Goal: Task Accomplishment & Management: Manage account settings

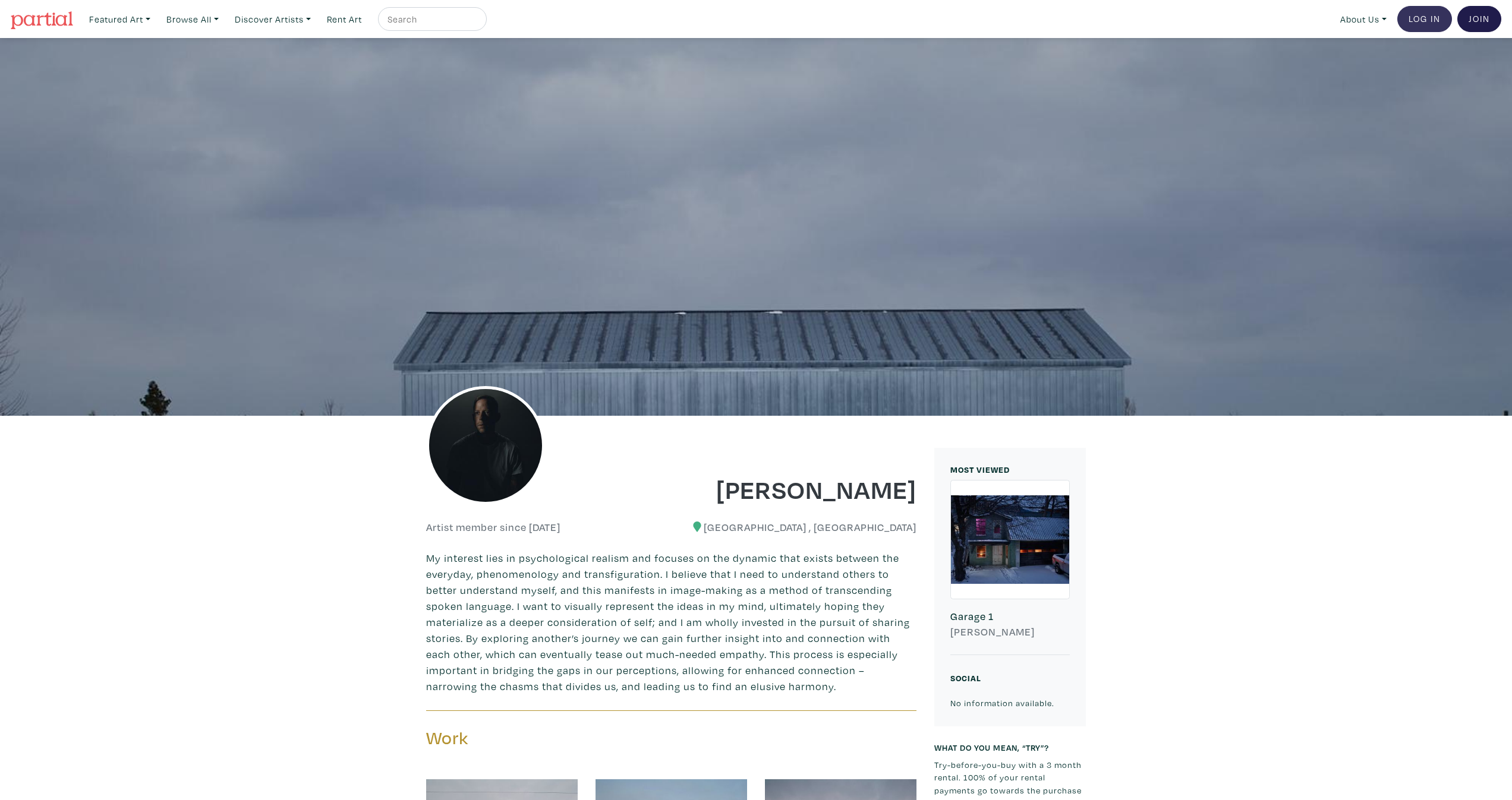
drag, startPoint x: 1404, startPoint y: 6, endPoint x: 1424, endPoint y: 19, distance: 23.9
click at [1424, 19] on link "Log In" at bounding box center [1424, 19] width 55 height 26
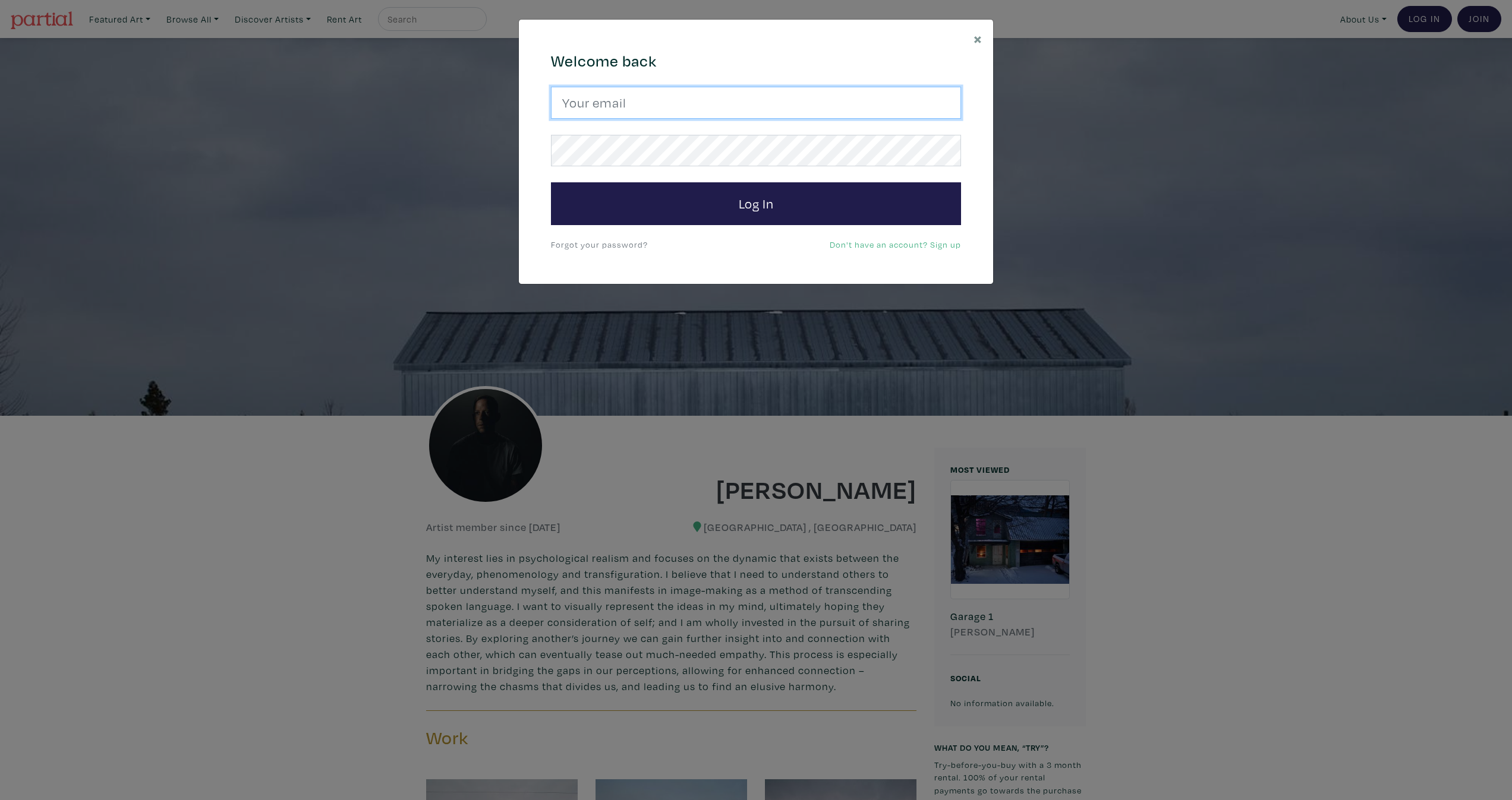
type input "pete@peterchatterton.ca"
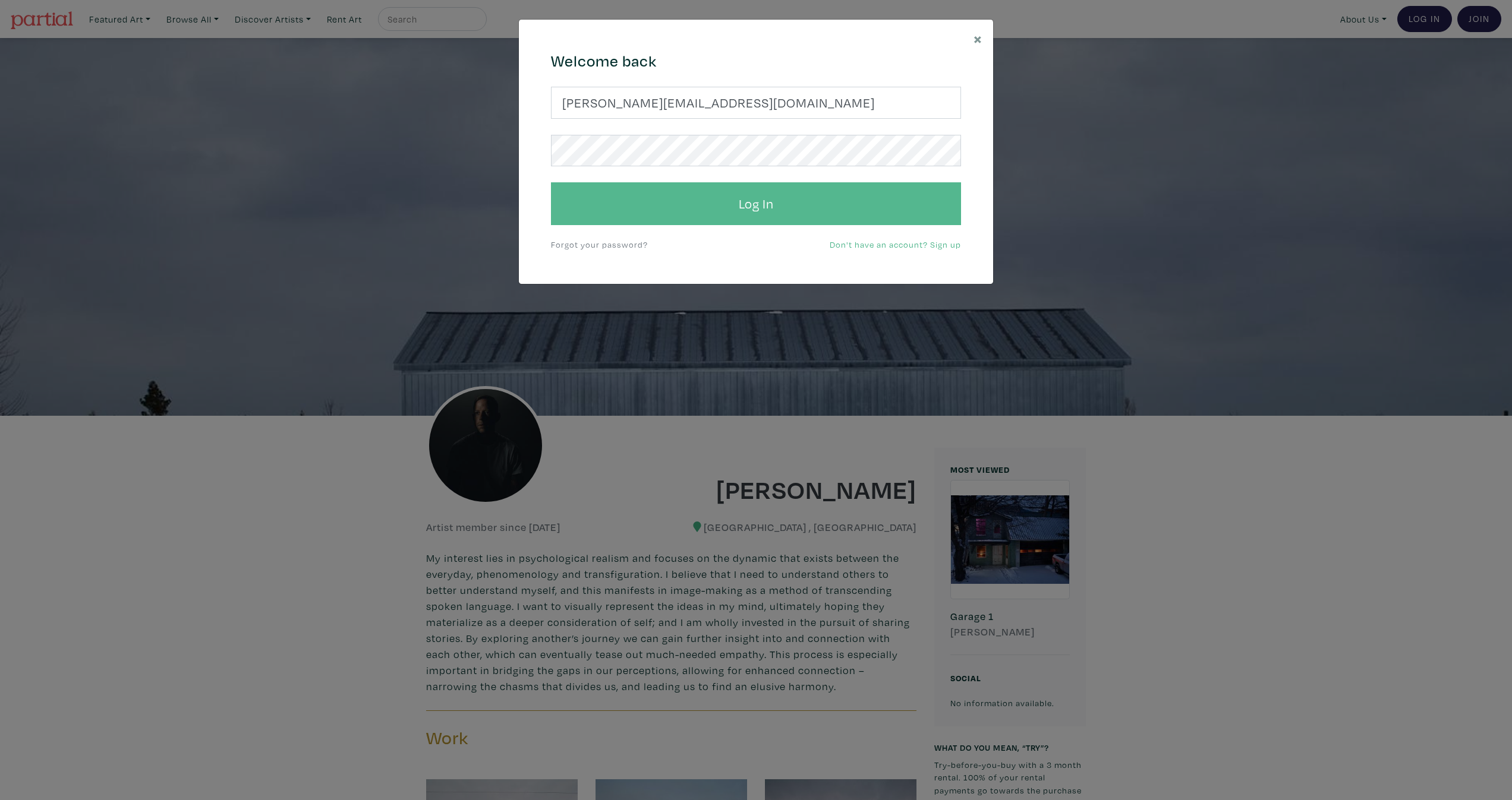
click at [768, 201] on button "Log In" at bounding box center [756, 203] width 410 height 43
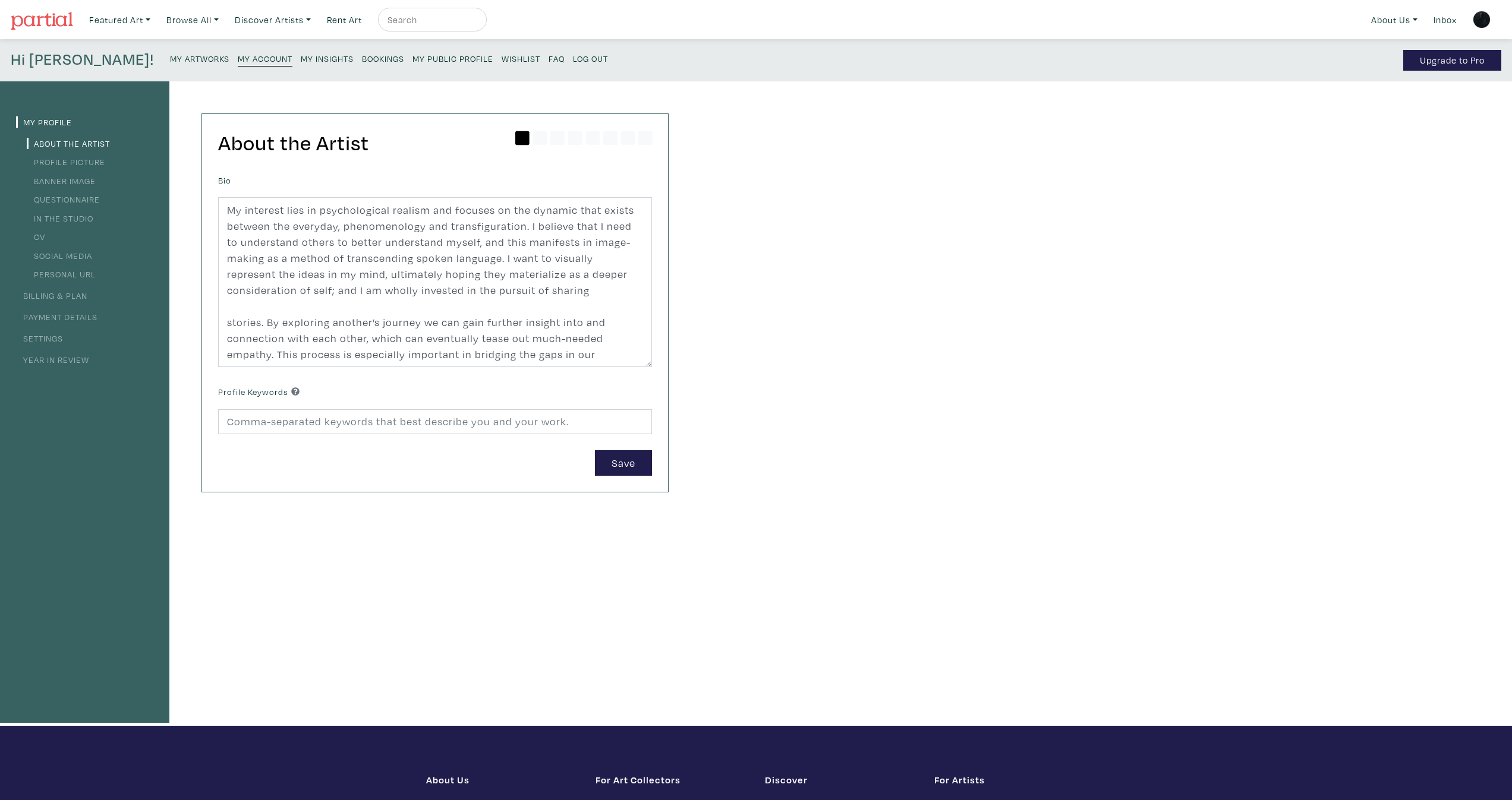
click at [170, 58] on small "My Artworks" at bounding box center [200, 58] width 59 height 11
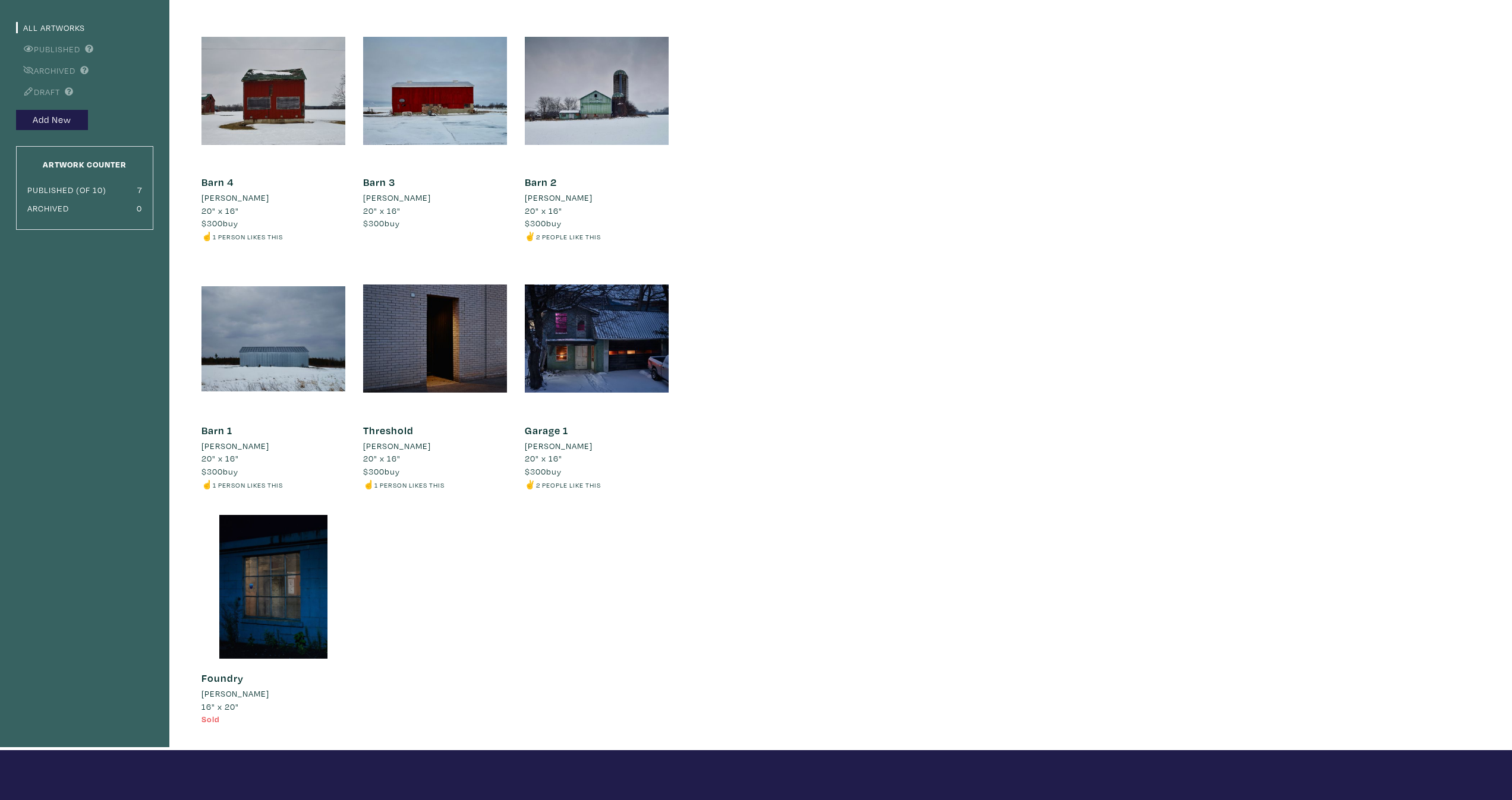
scroll to position [104, 0]
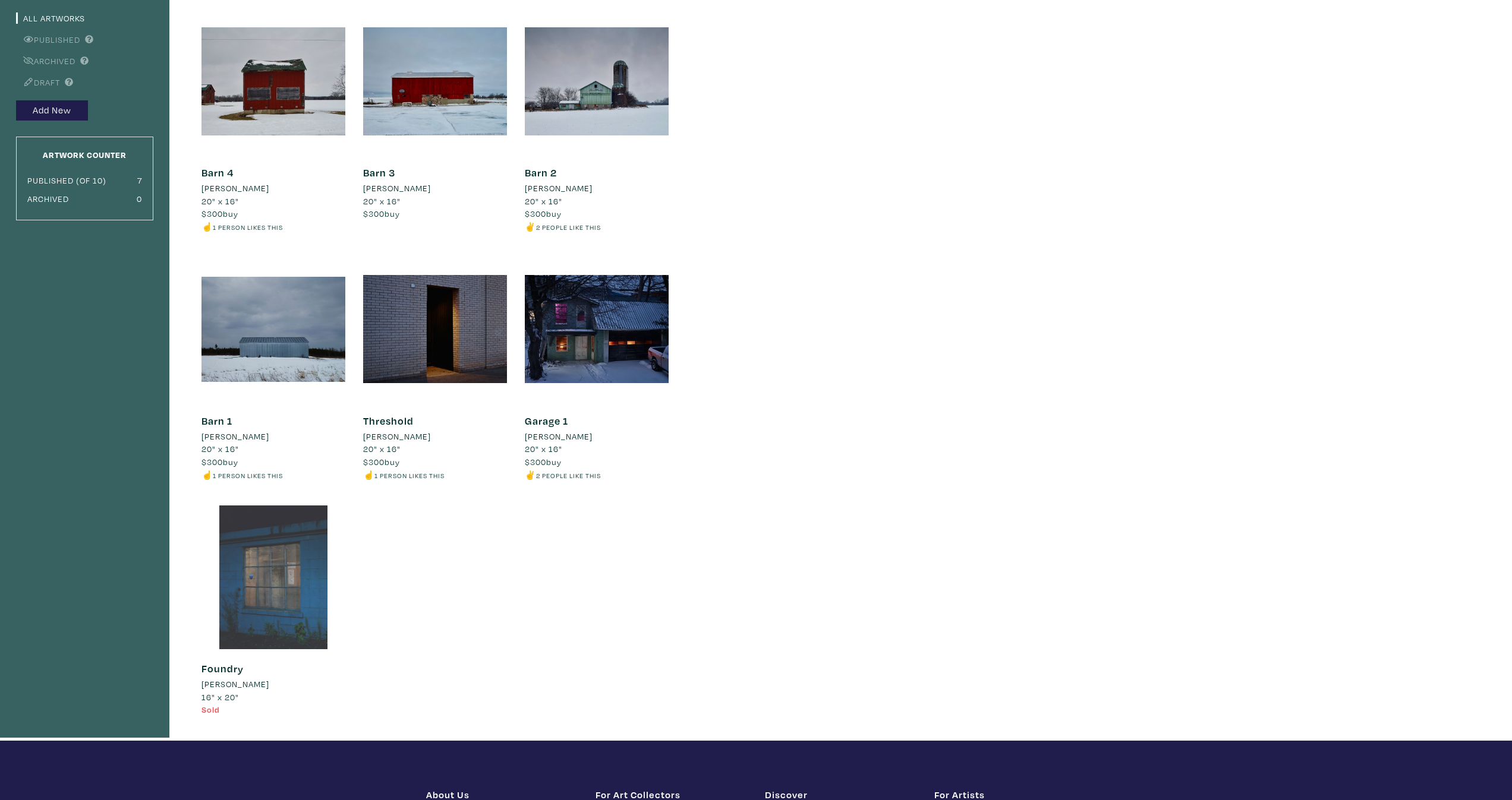
click at [328, 587] on div at bounding box center [274, 577] width 144 height 144
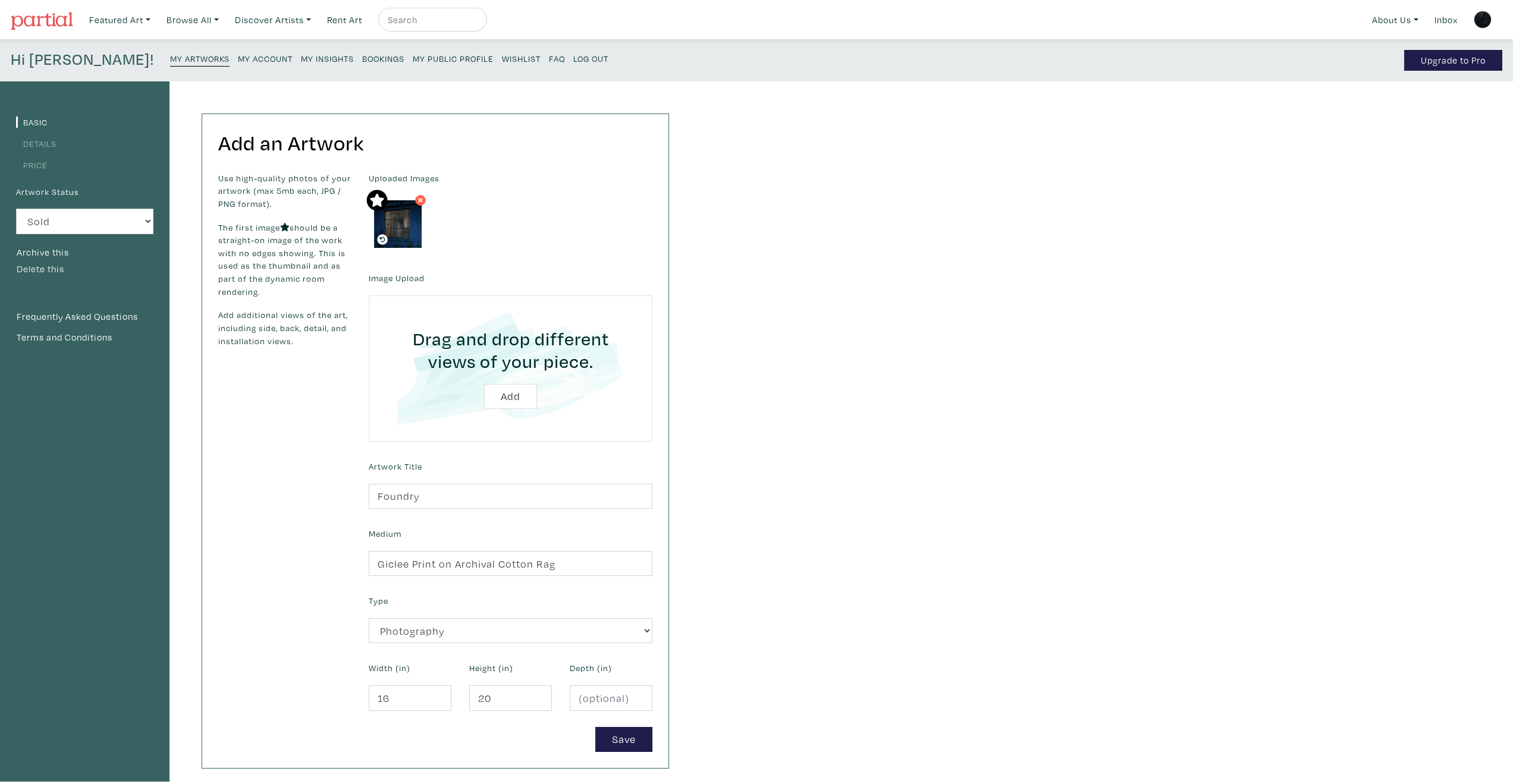
click at [46, 268] on button "Delete this" at bounding box center [41, 270] width 49 height 15
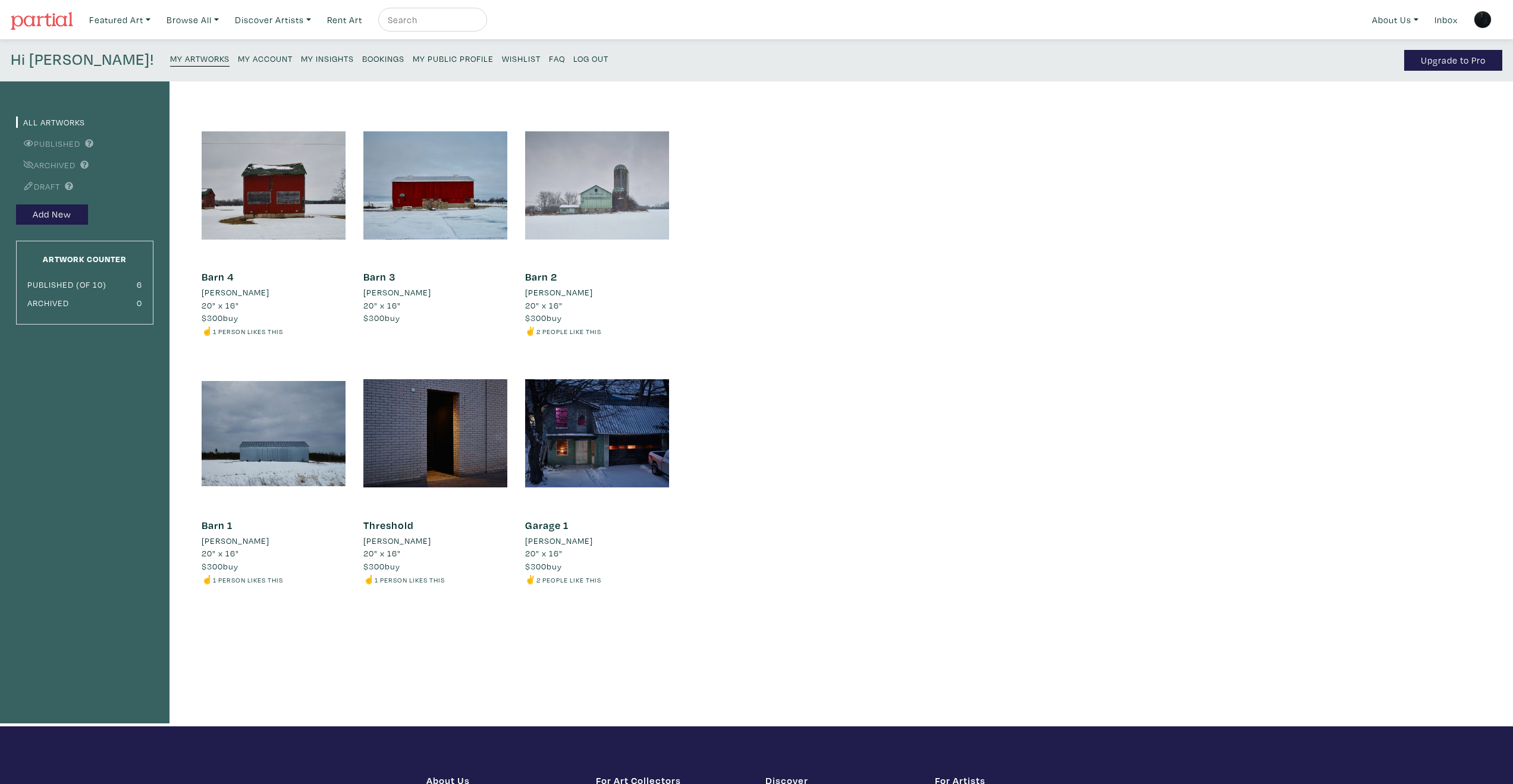
click at [594, 192] on div at bounding box center [597, 186] width 144 height 144
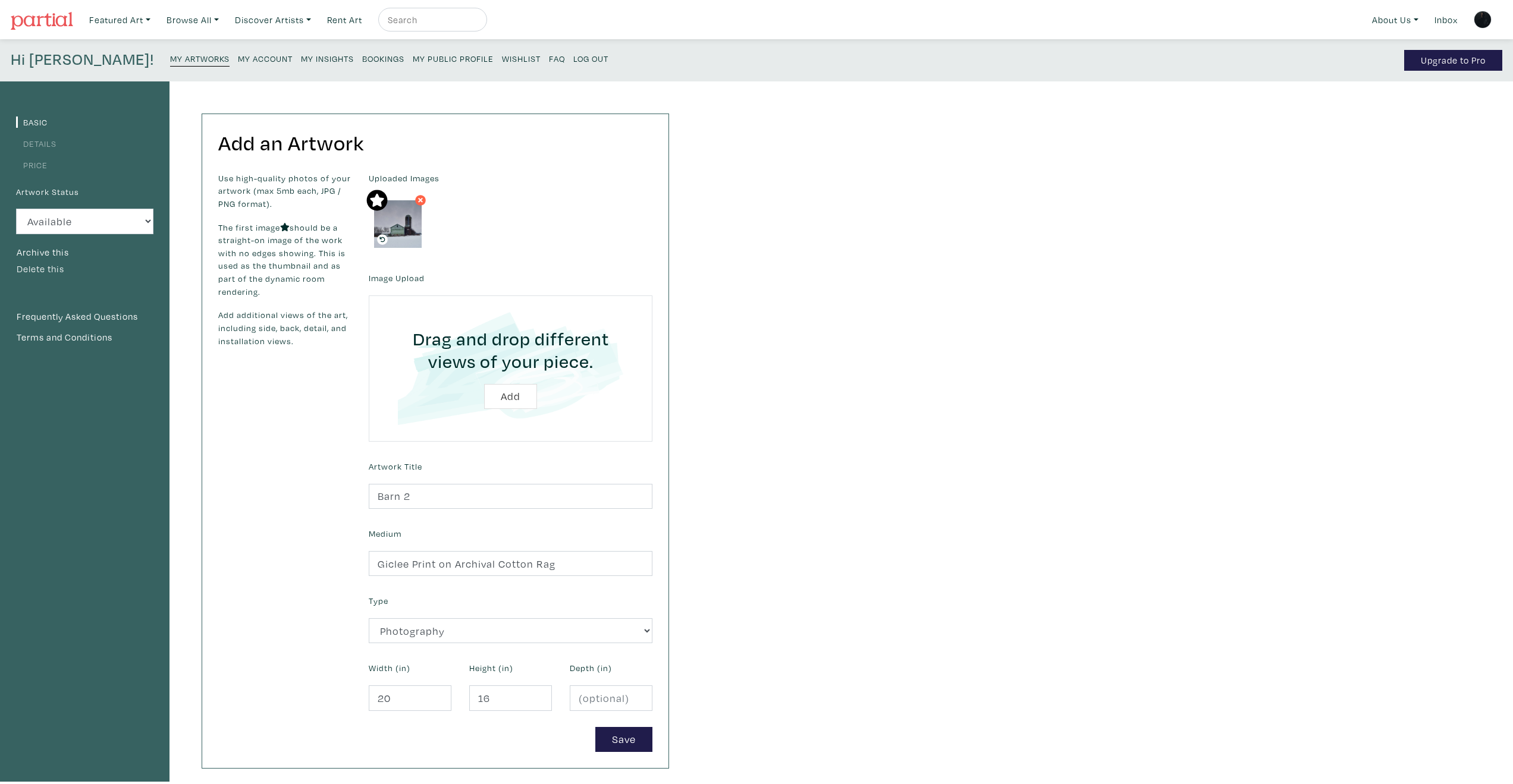
click at [50, 266] on button "Delete this" at bounding box center [41, 270] width 49 height 15
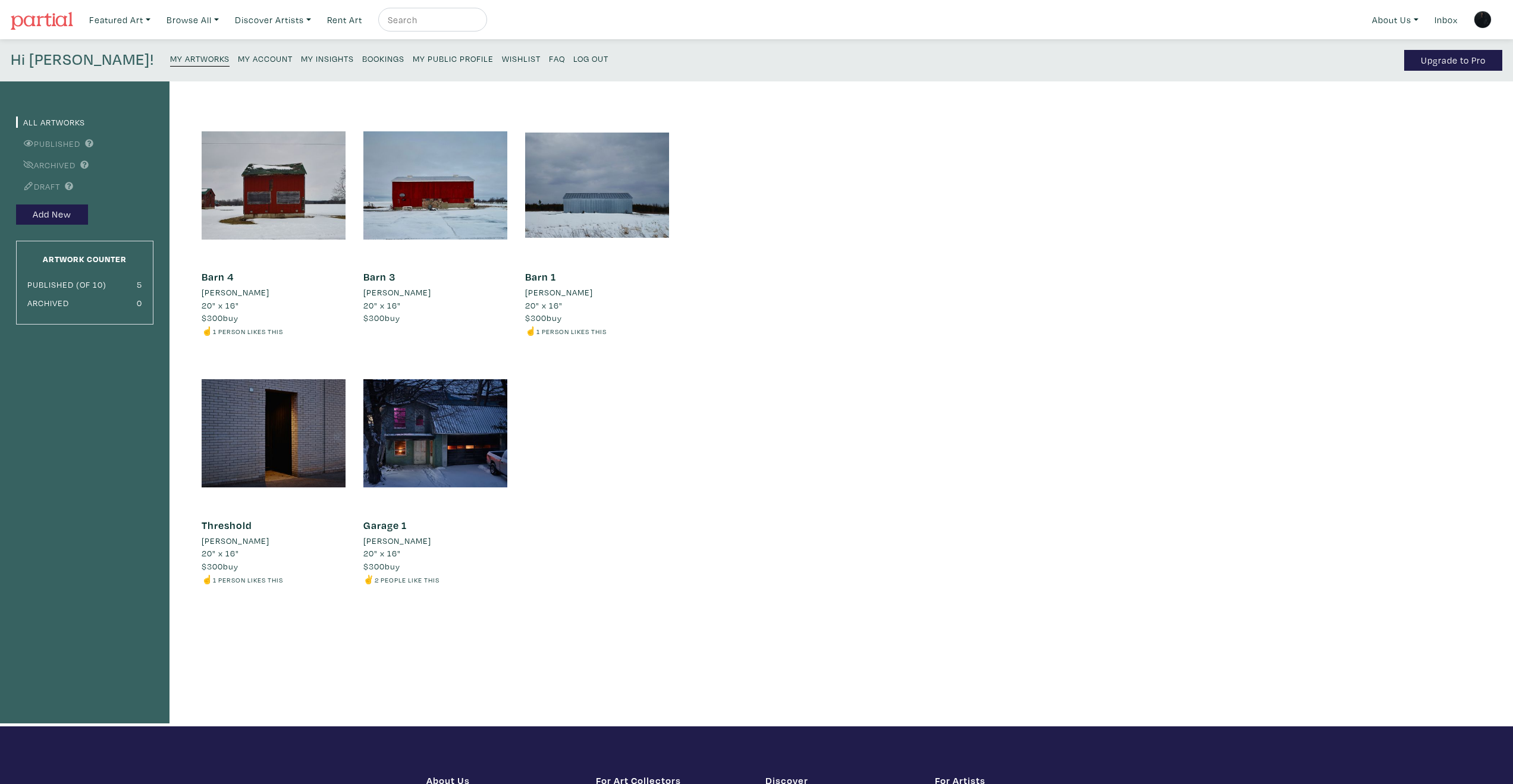
click at [48, 61] on h4 "Hi [PERSON_NAME]!" at bounding box center [82, 60] width 143 height 21
click at [58, 120] on link "All Artworks" at bounding box center [50, 121] width 69 height 11
click at [413, 58] on small "My Public Profile" at bounding box center [453, 58] width 81 height 11
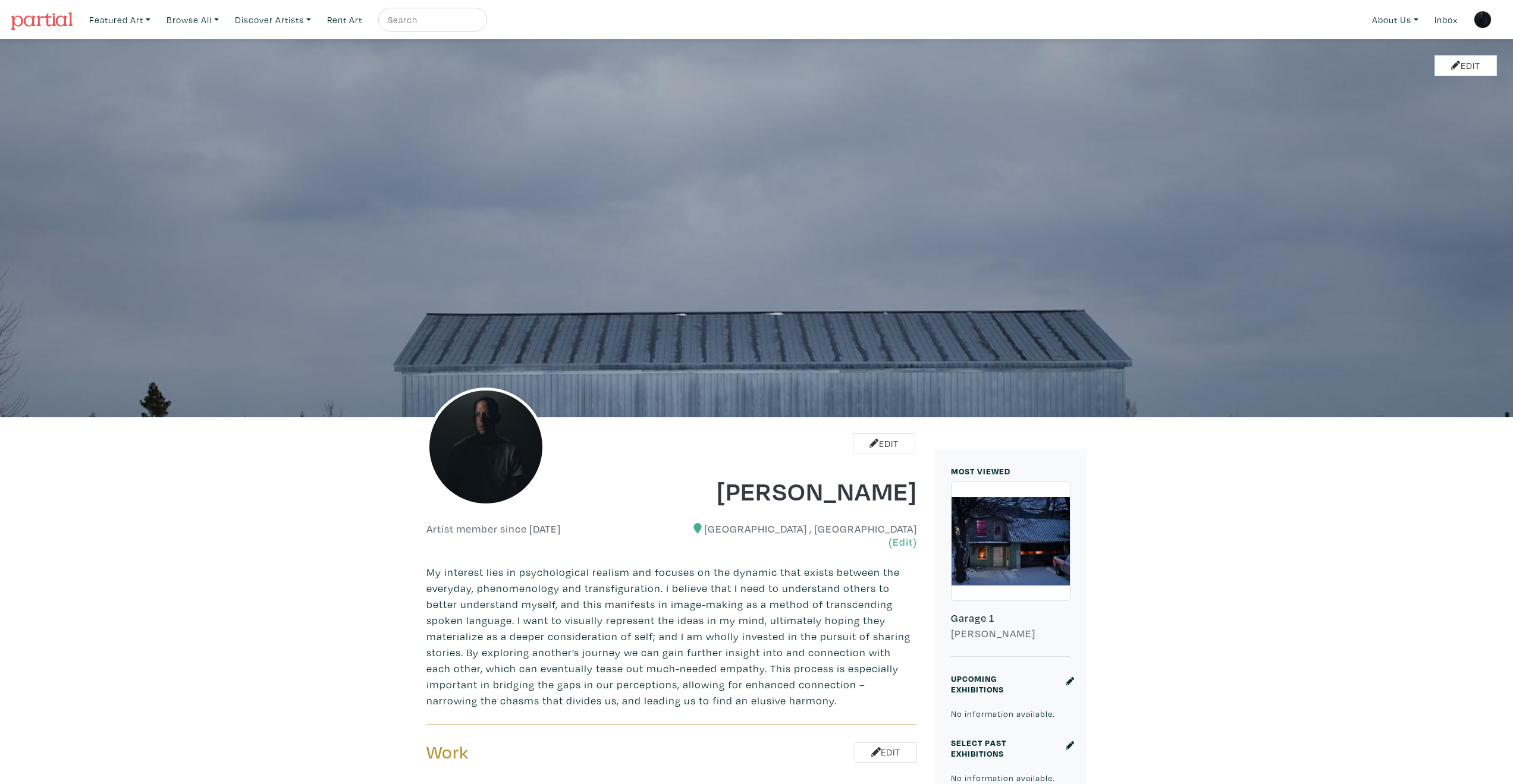
click at [297, 196] on div "Edit" at bounding box center [756, 228] width 1513 height 378
click at [1466, 71] on link "Edit" at bounding box center [1466, 65] width 63 height 21
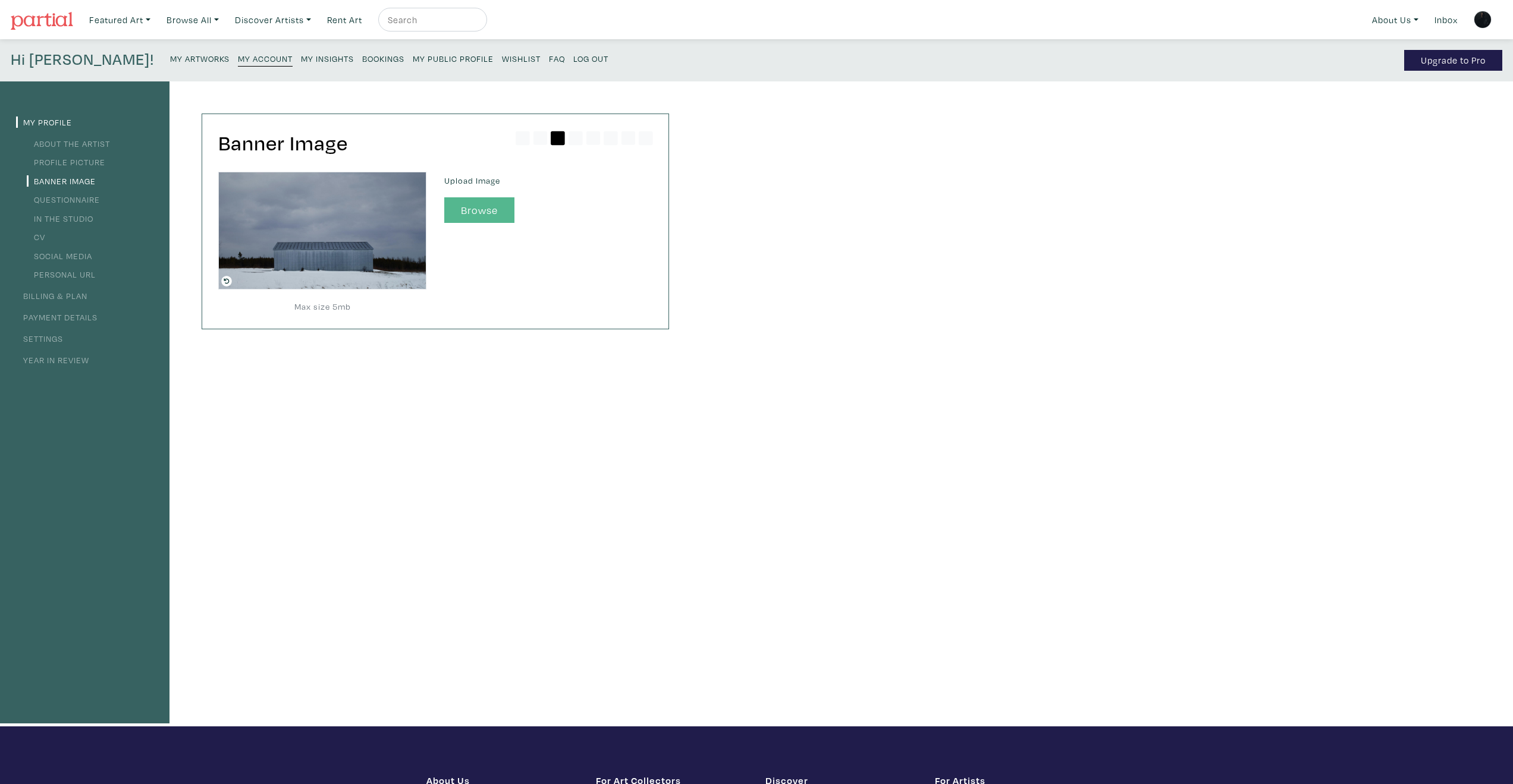
click at [480, 201] on button "Browse" at bounding box center [479, 210] width 70 height 25
click at [571, 135] on icon at bounding box center [576, 138] width 14 height 14
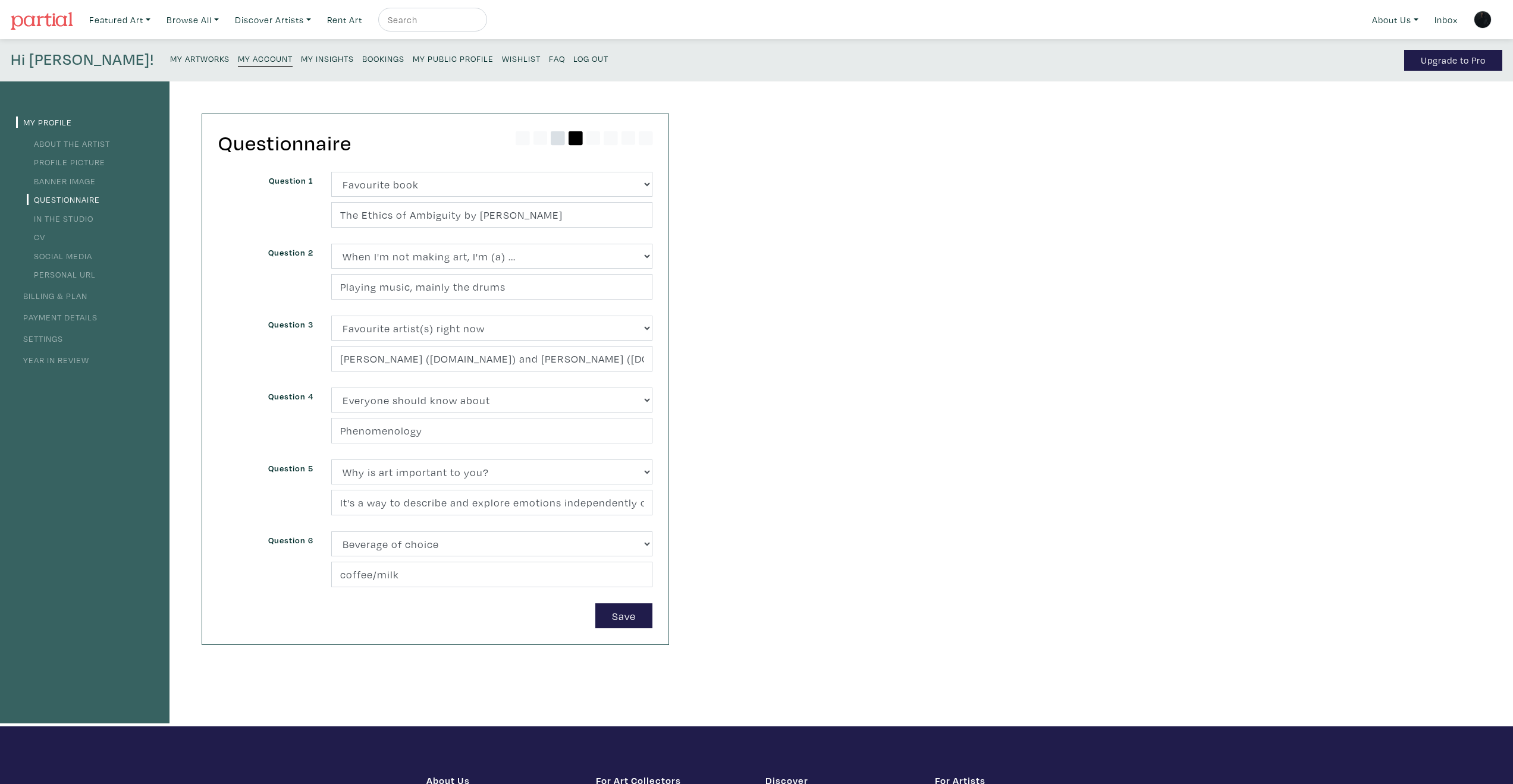
click at [553, 136] on icon at bounding box center [558, 138] width 14 height 14
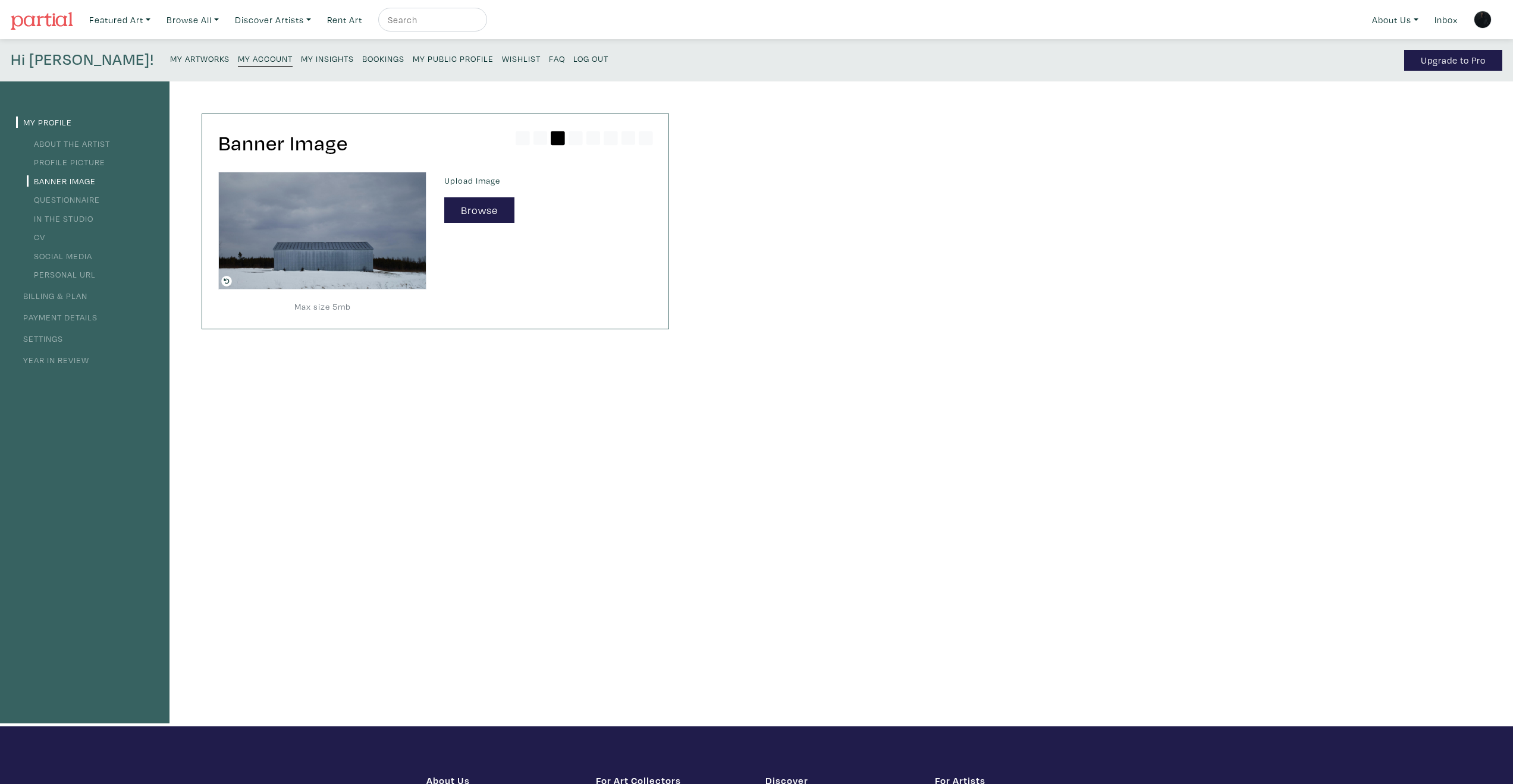
click at [320, 228] on img at bounding box center [322, 231] width 209 height 118
click at [475, 218] on button "Browse" at bounding box center [479, 210] width 70 height 25
click at [475, 204] on button "Browse" at bounding box center [479, 210] width 70 height 25
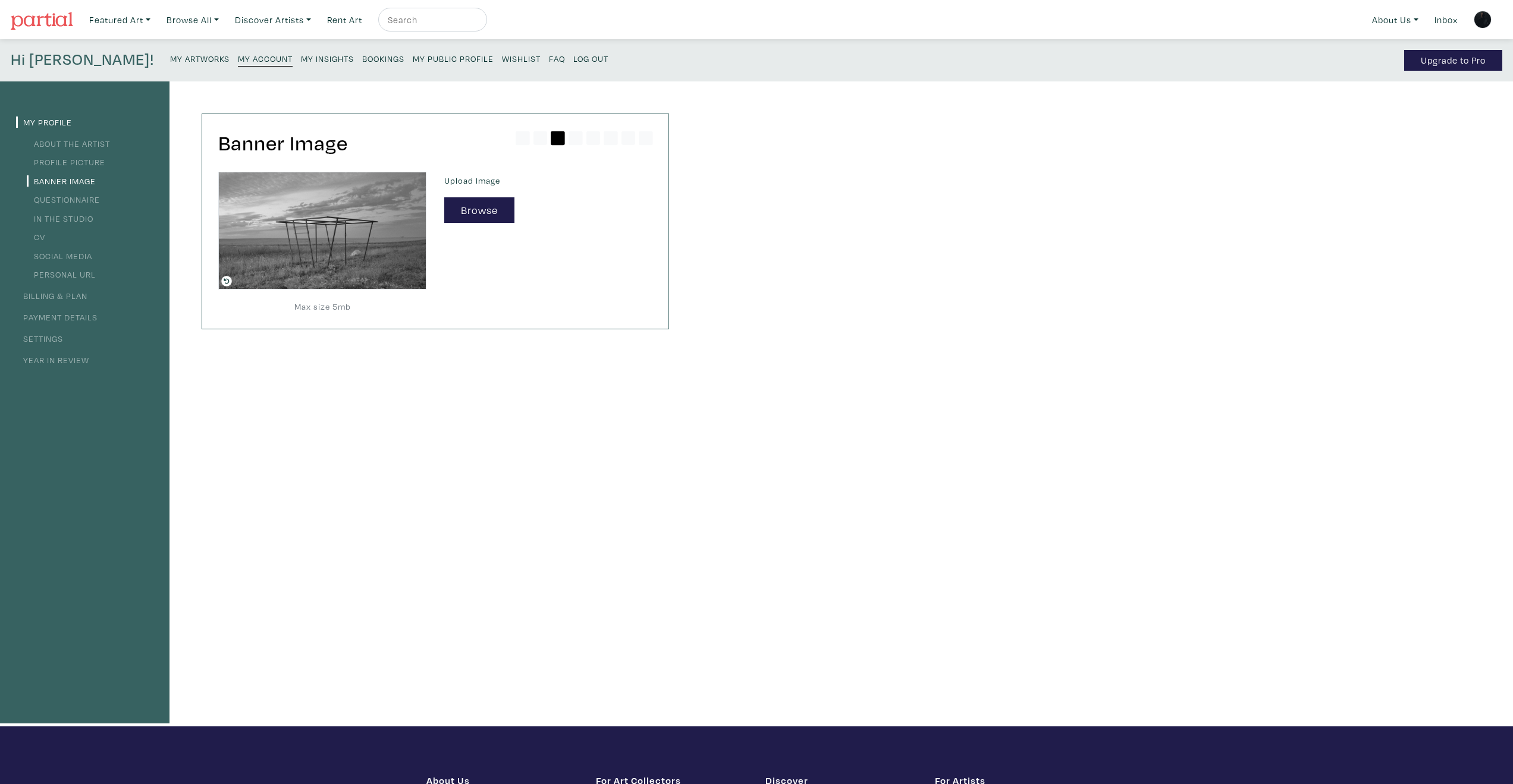
click at [54, 119] on link "My Profile" at bounding box center [44, 121] width 56 height 11
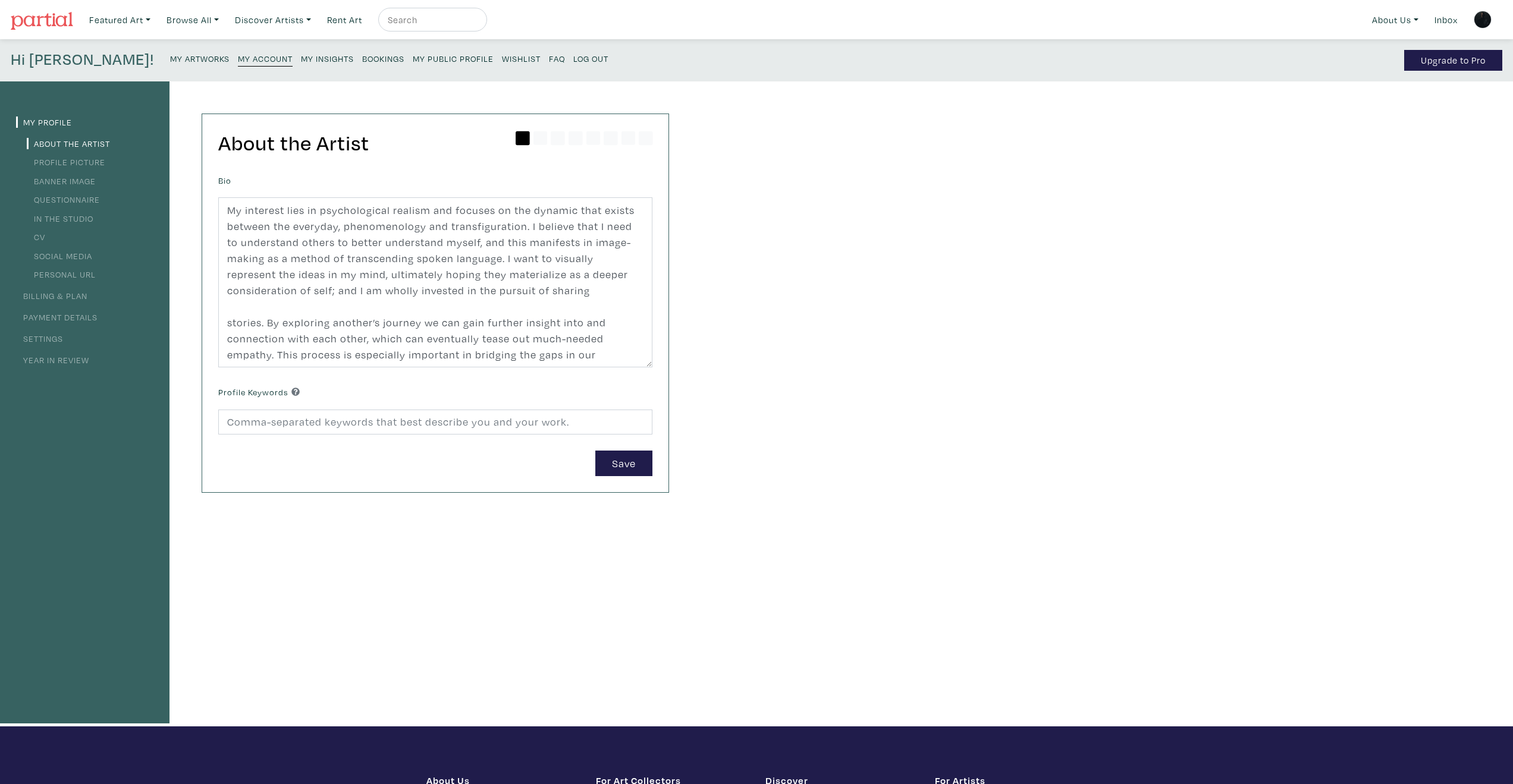
click at [413, 55] on small "My Public Profile" at bounding box center [453, 58] width 81 height 11
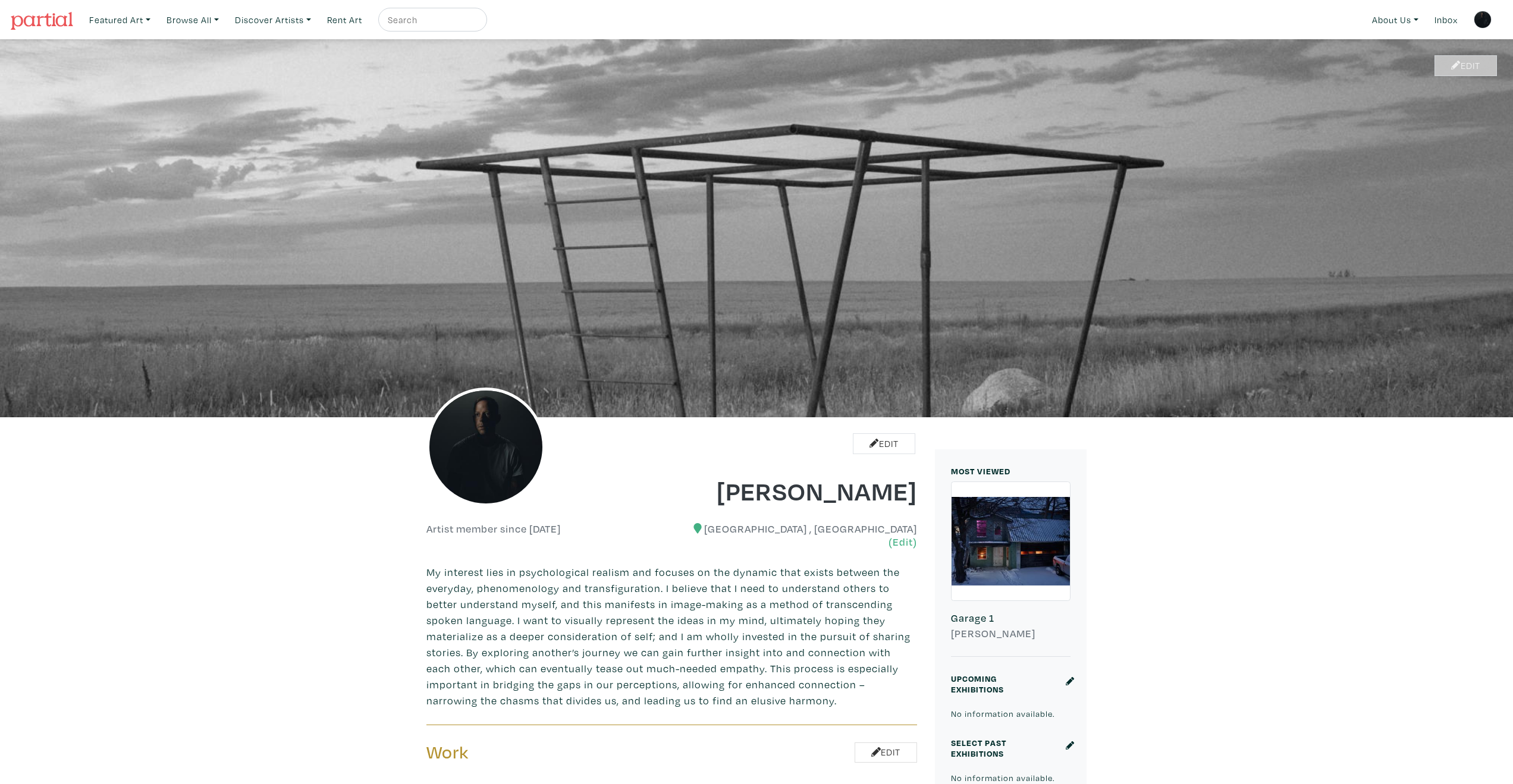
click at [1473, 66] on link "Edit" at bounding box center [1466, 65] width 63 height 21
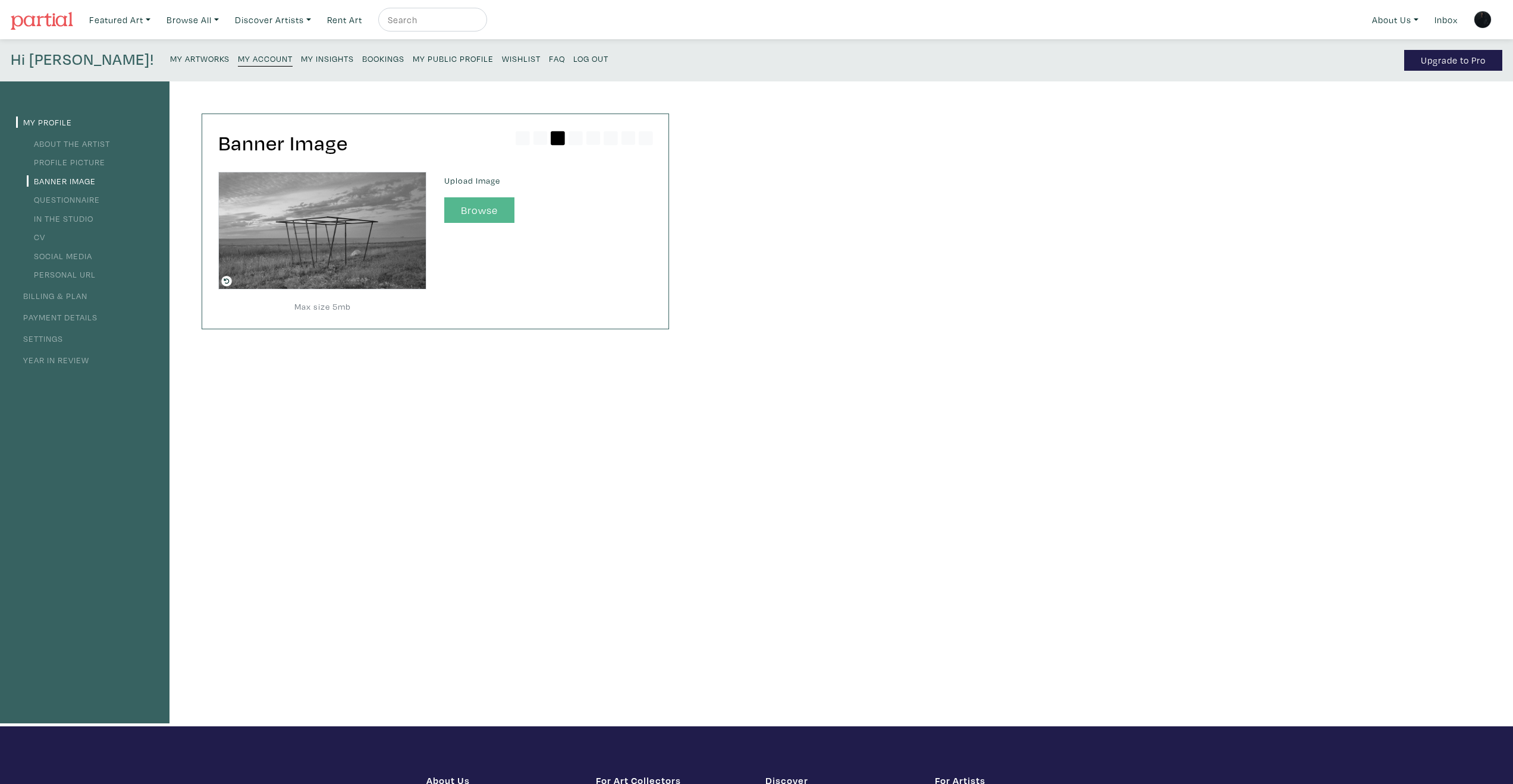
click at [475, 208] on button "Browse" at bounding box center [479, 210] width 70 height 25
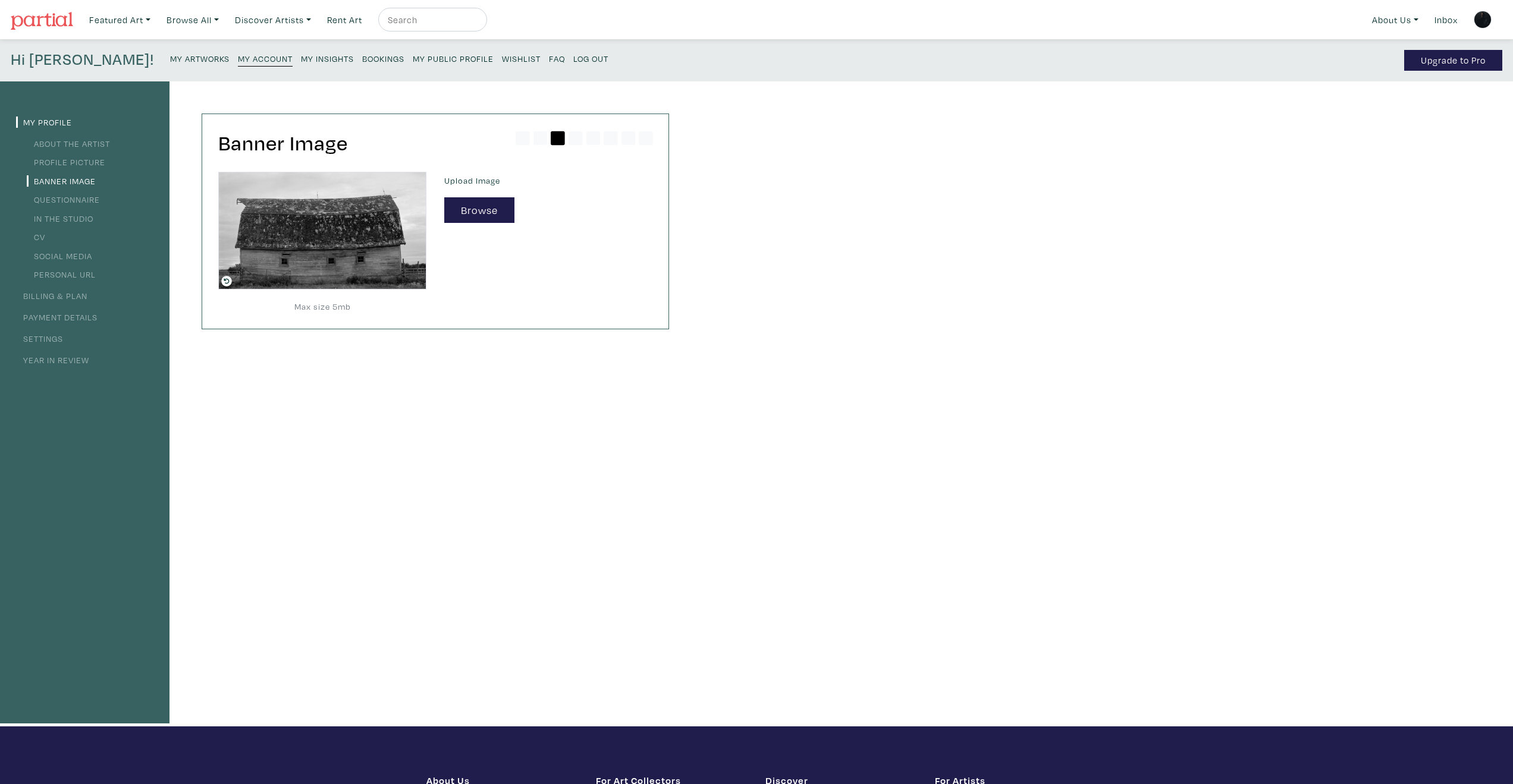
click at [413, 57] on small "My Public Profile" at bounding box center [453, 58] width 81 height 11
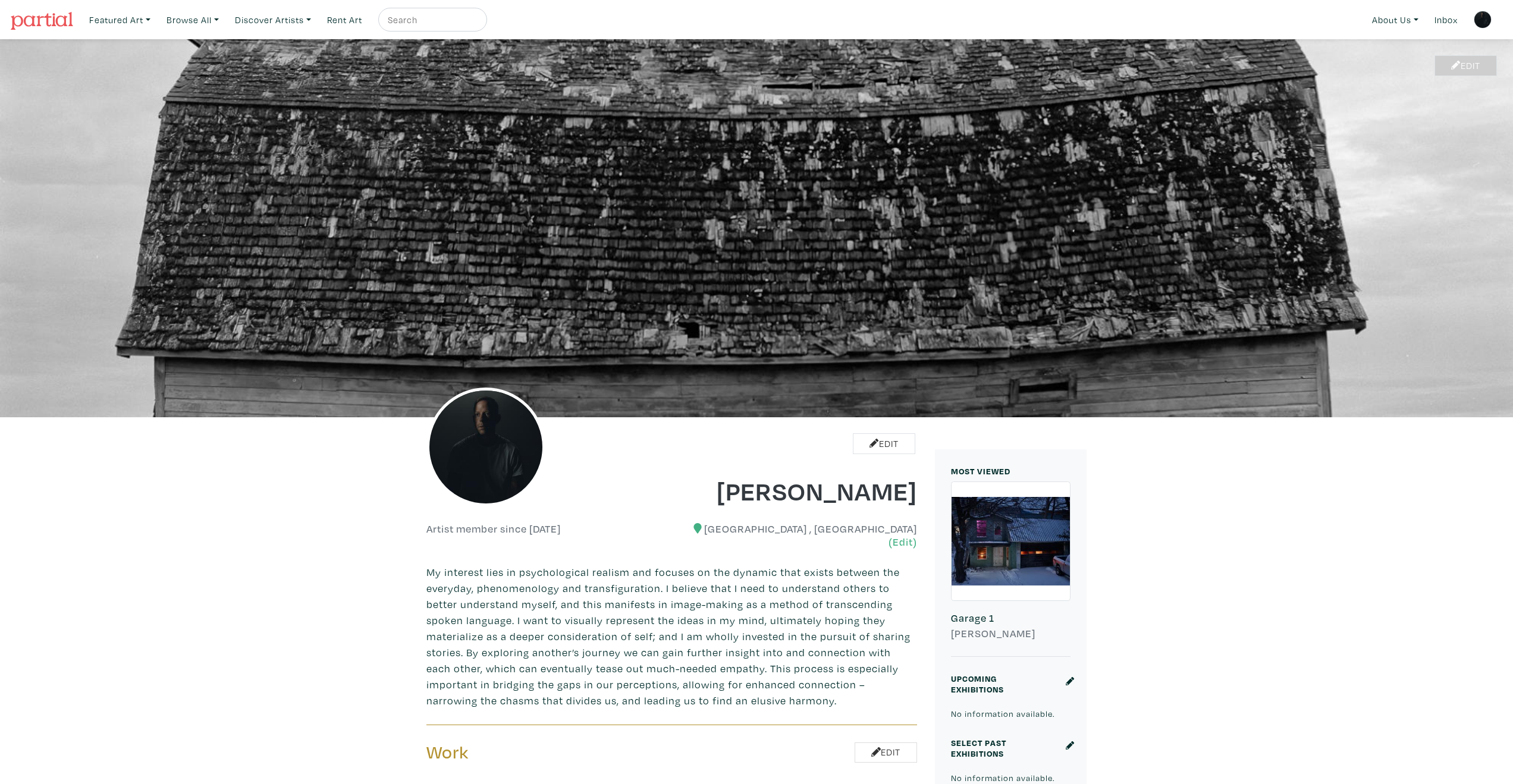
click at [1485, 64] on link "Edit" at bounding box center [1466, 65] width 63 height 21
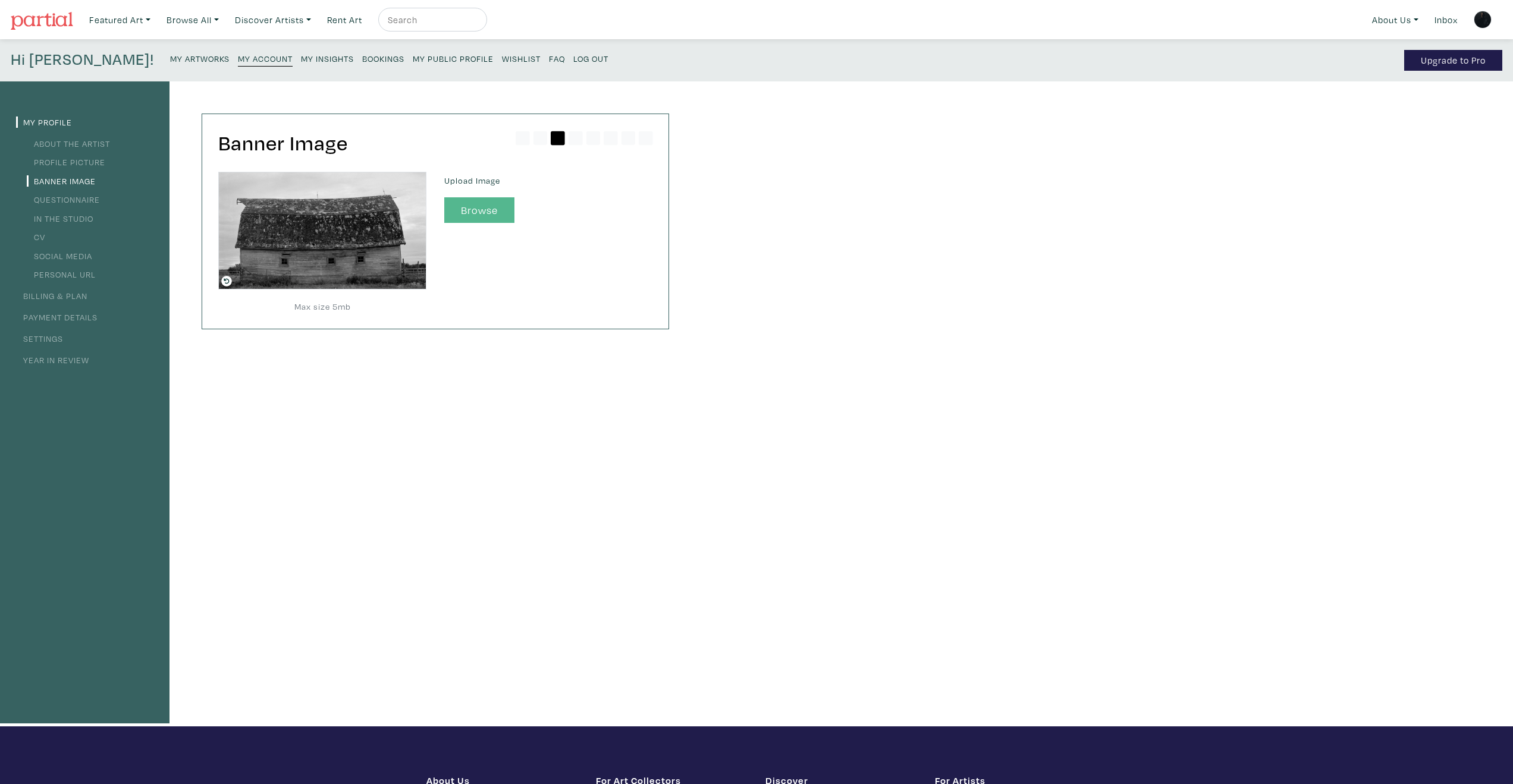
click at [462, 210] on button "Browse" at bounding box center [479, 210] width 70 height 25
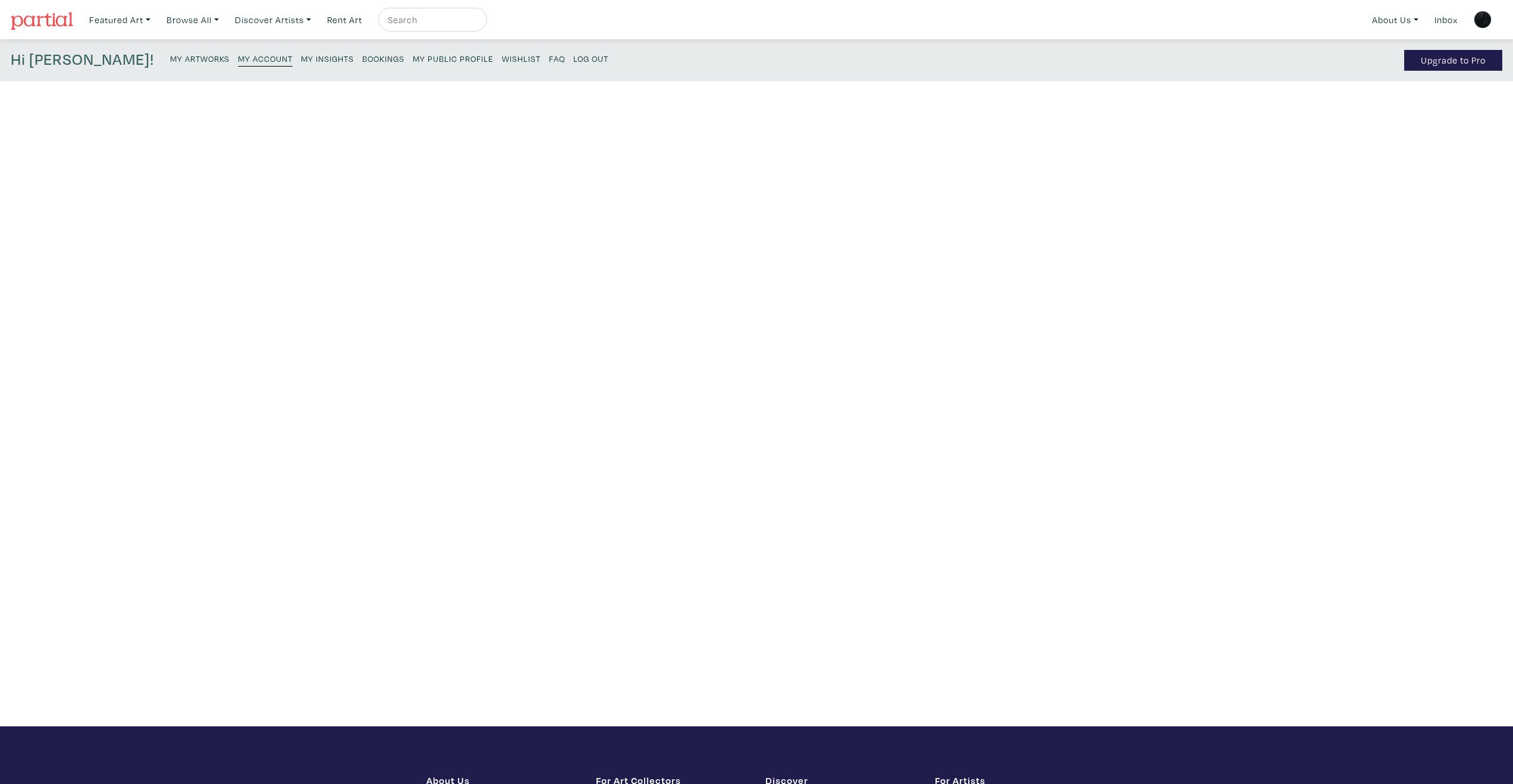
click at [413, 58] on small "My Public Profile" at bounding box center [453, 58] width 81 height 11
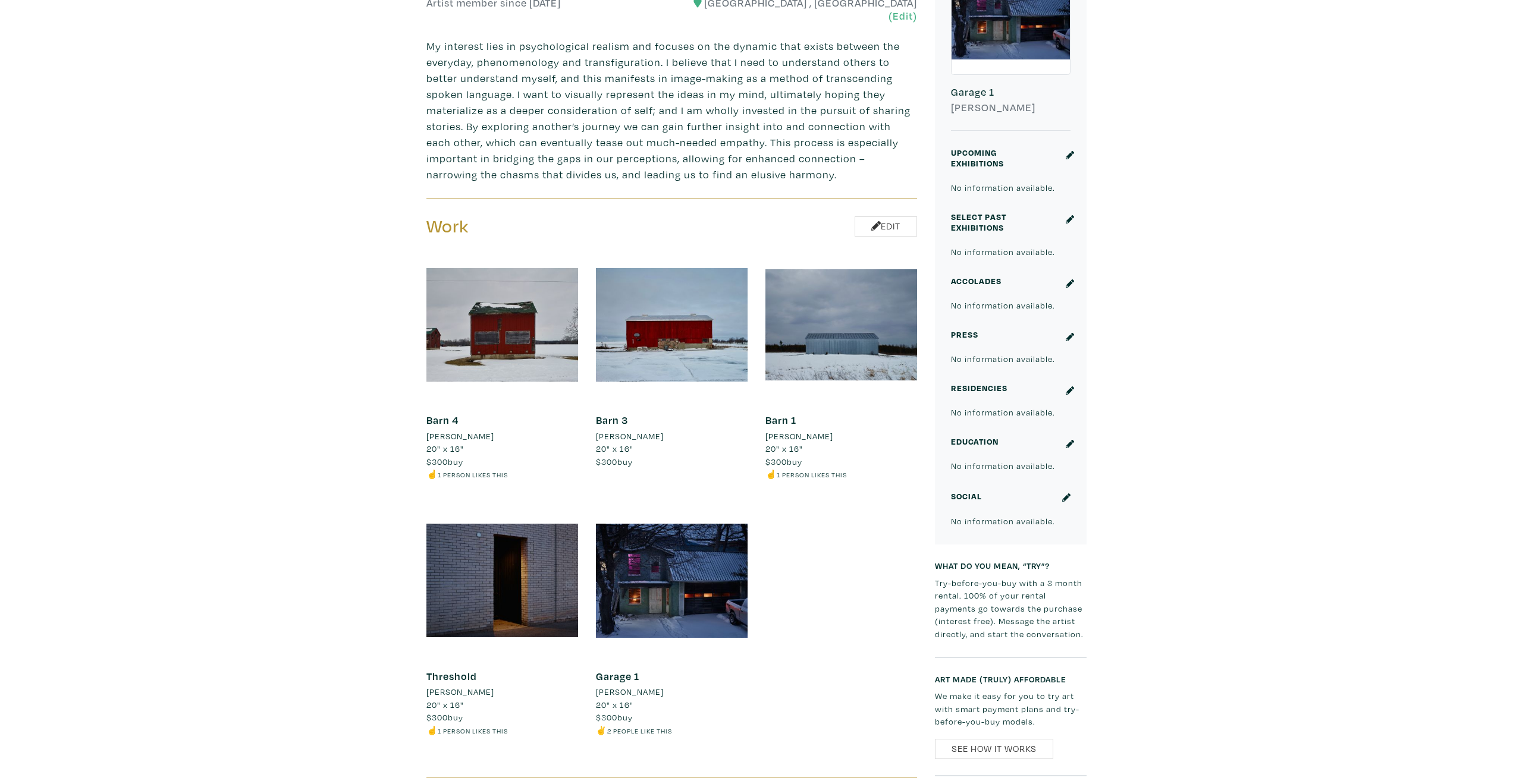
scroll to position [531, 0]
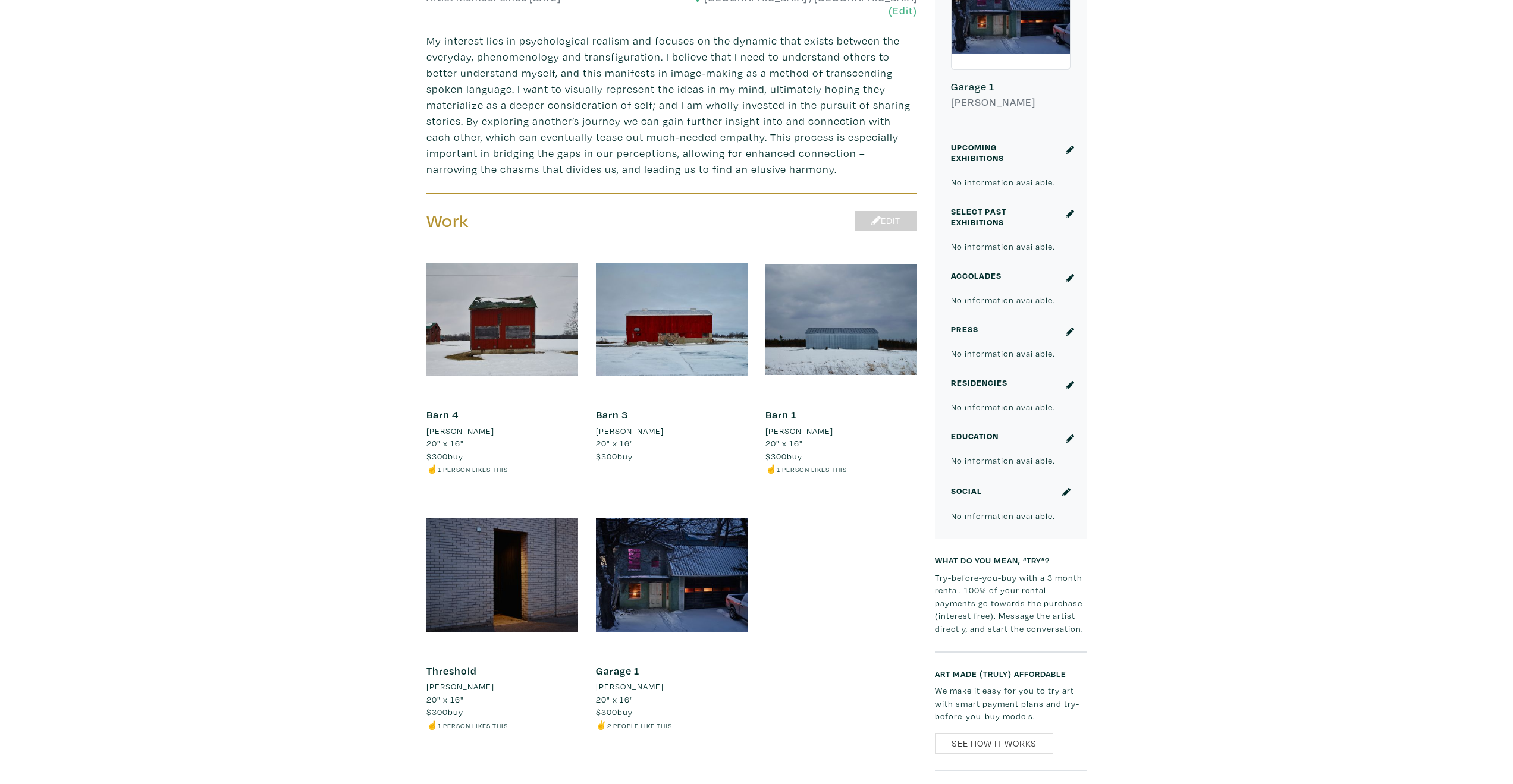
click at [887, 211] on link "Edit" at bounding box center [886, 221] width 63 height 21
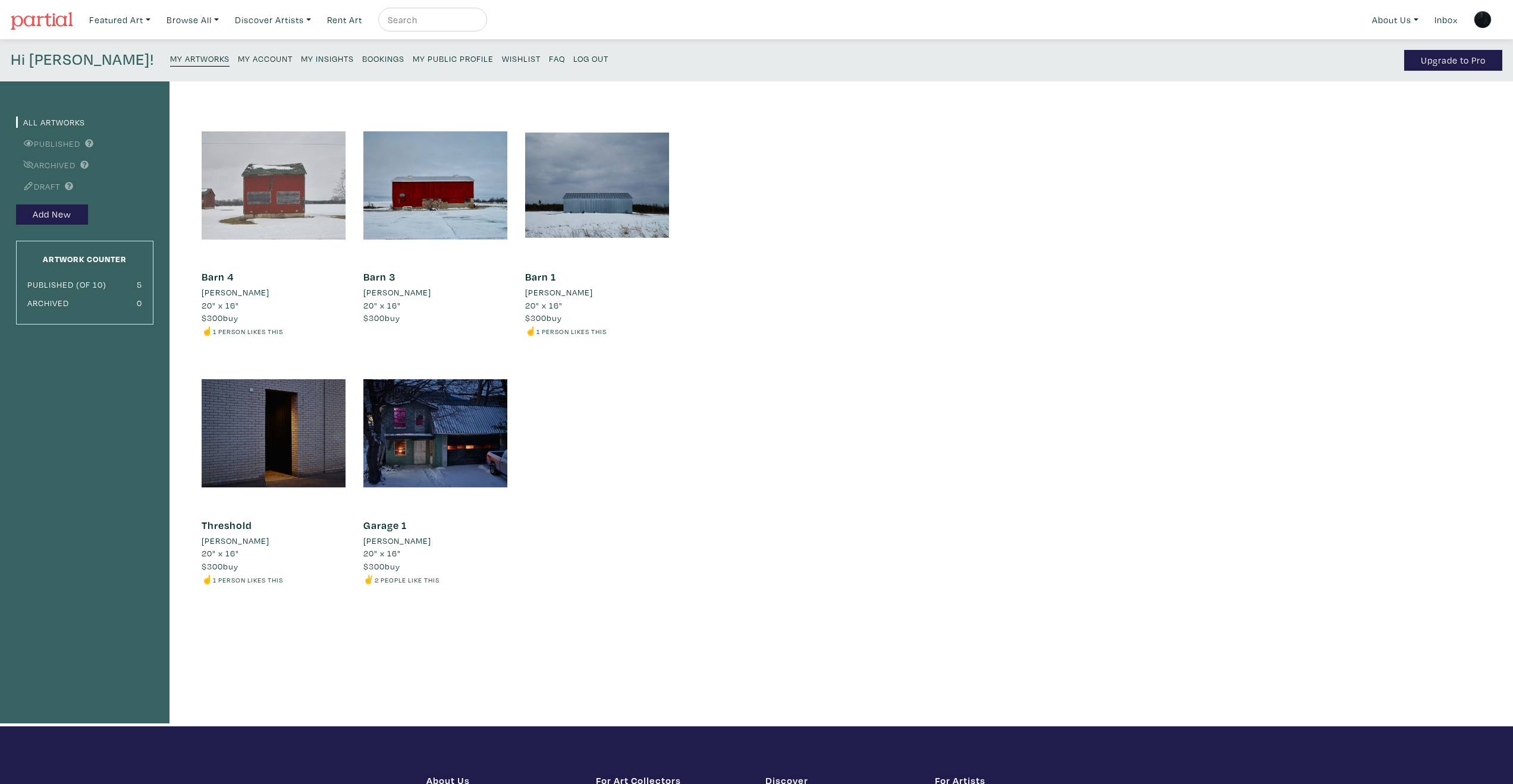
click at [291, 193] on div at bounding box center [274, 186] width 144 height 144
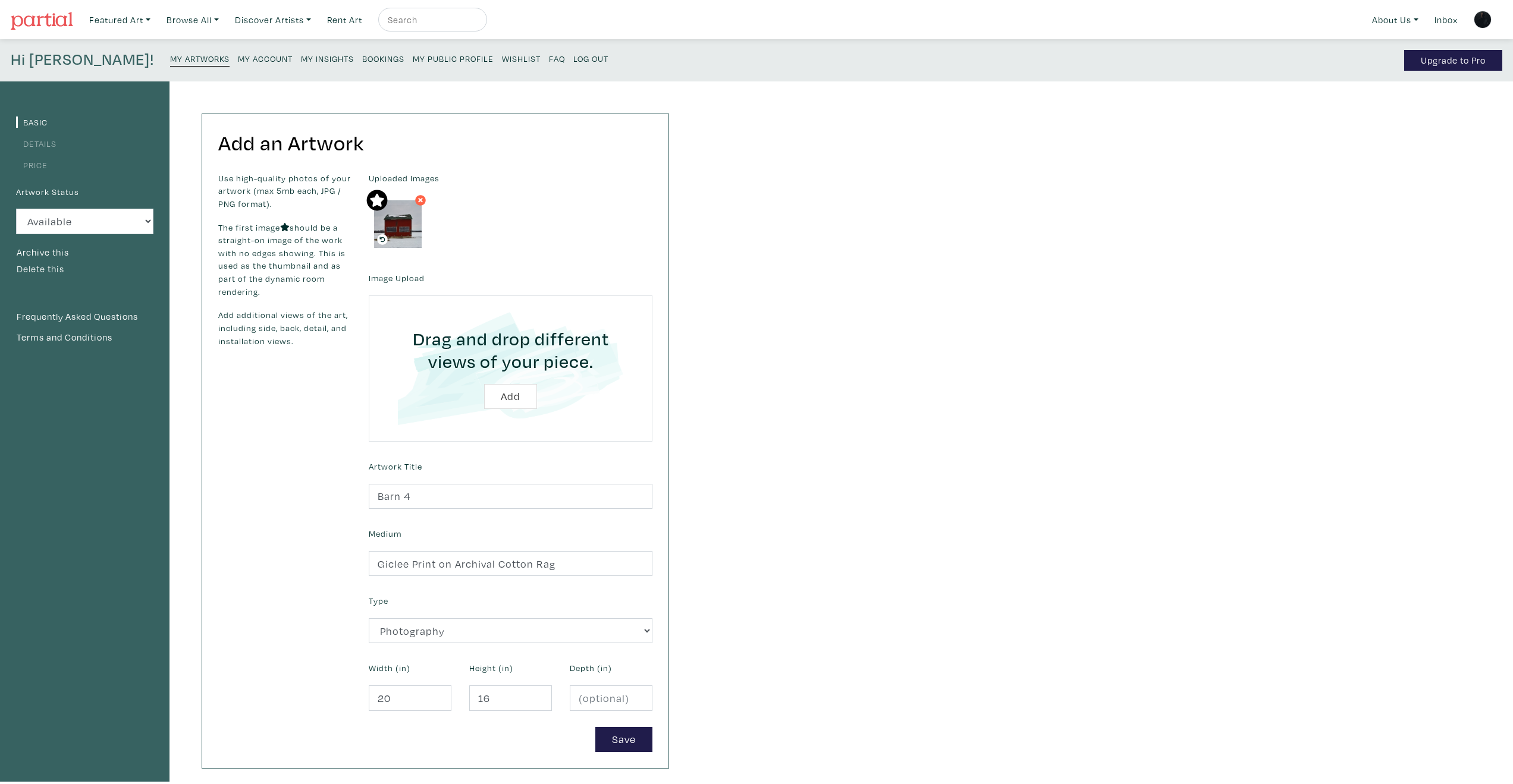
click at [46, 267] on button "Delete this" at bounding box center [41, 270] width 49 height 15
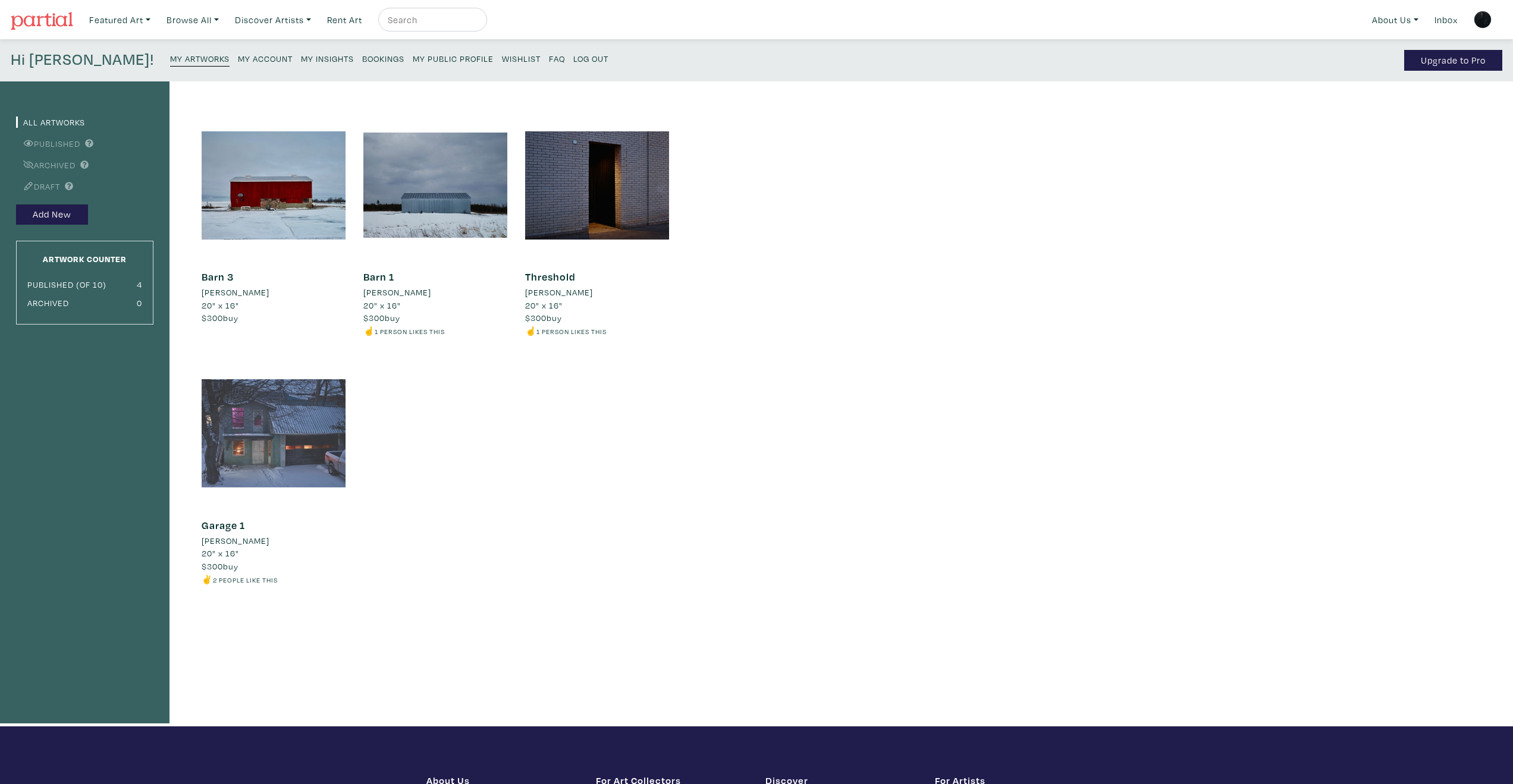
click at [253, 396] on div at bounding box center [274, 433] width 144 height 144
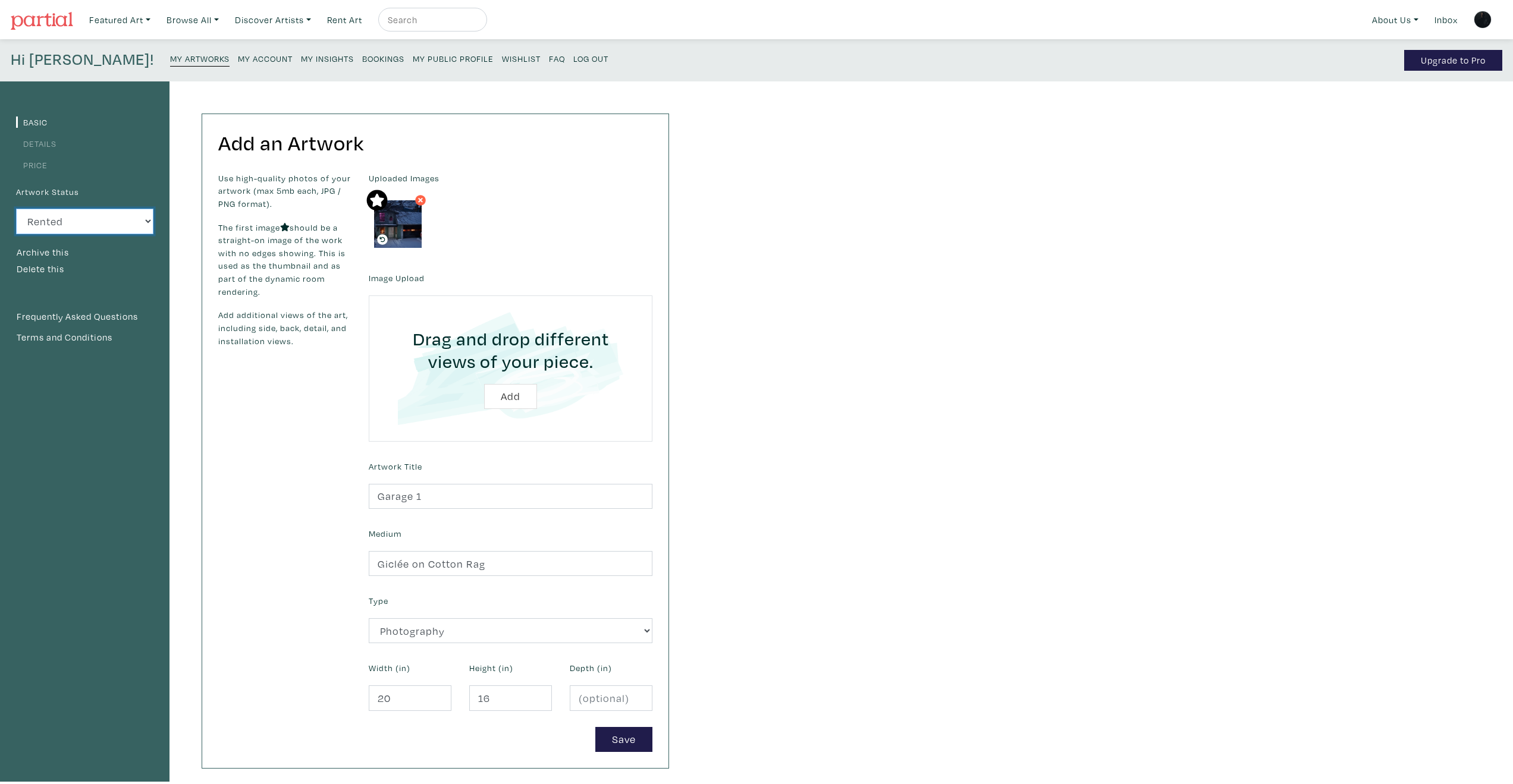
select select "3"
click at [170, 56] on small "My Artworks" at bounding box center [200, 58] width 59 height 11
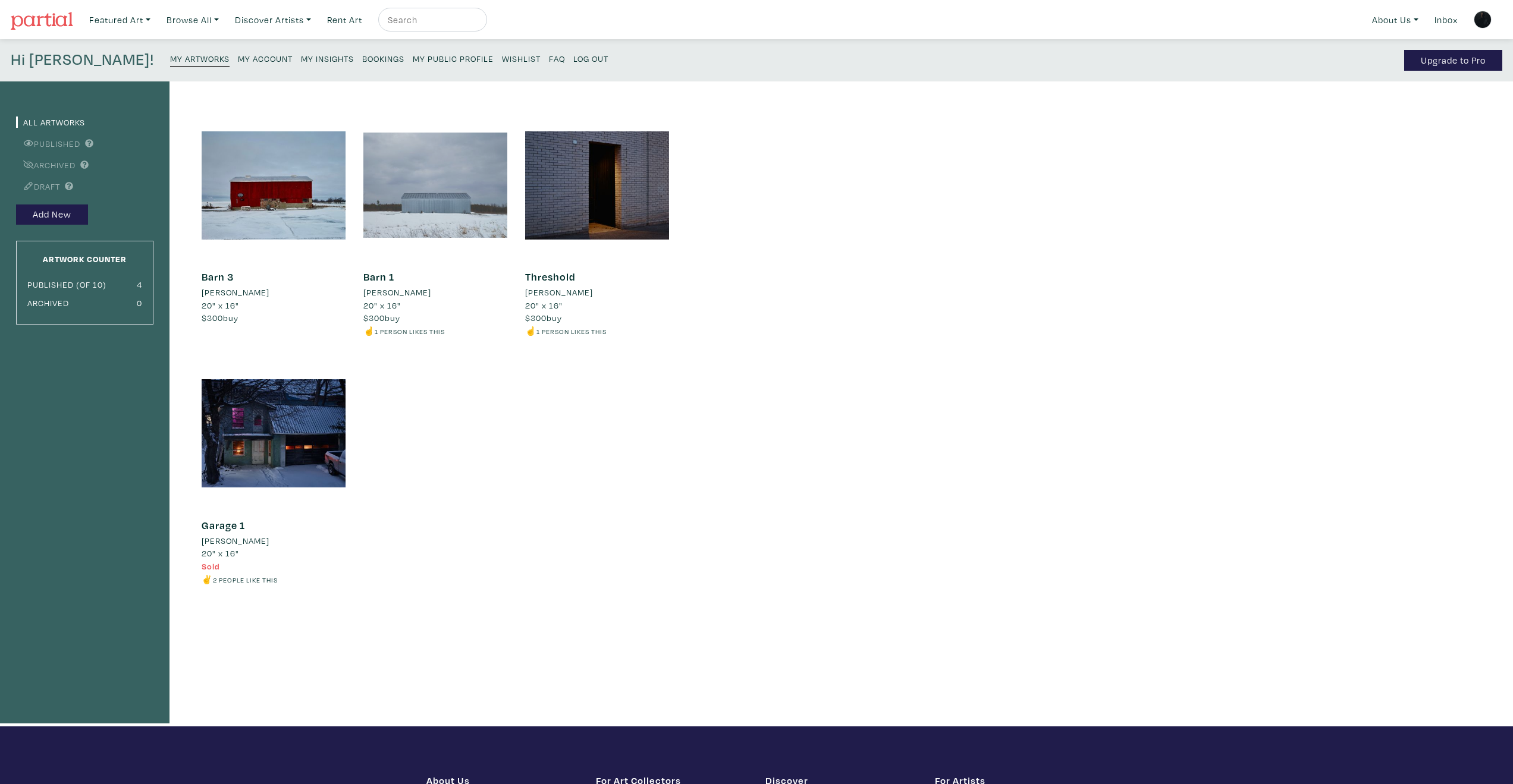
click at [441, 211] on div at bounding box center [436, 186] width 144 height 144
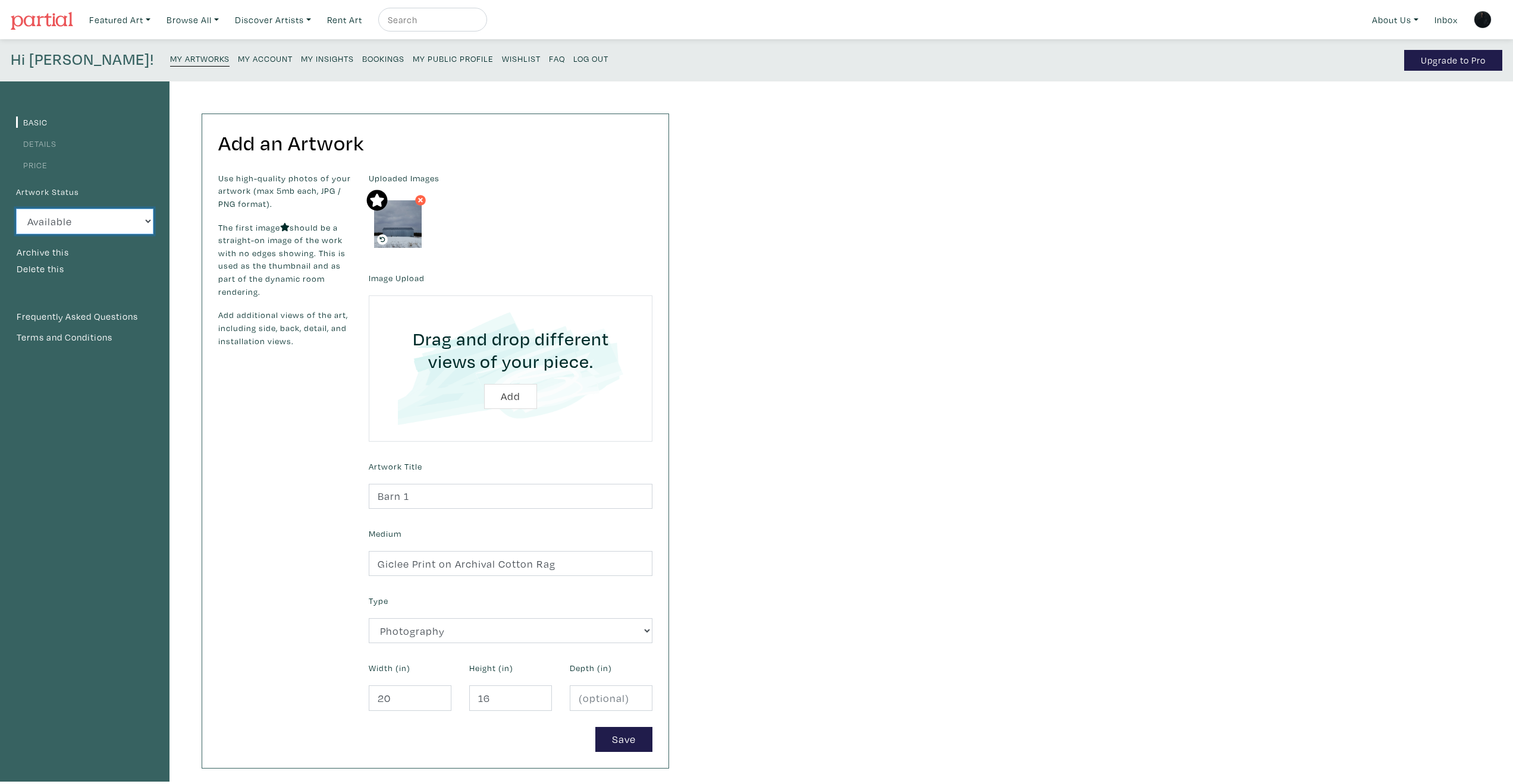
select select "3"
click at [170, 60] on small "My Artworks" at bounding box center [200, 58] width 59 height 11
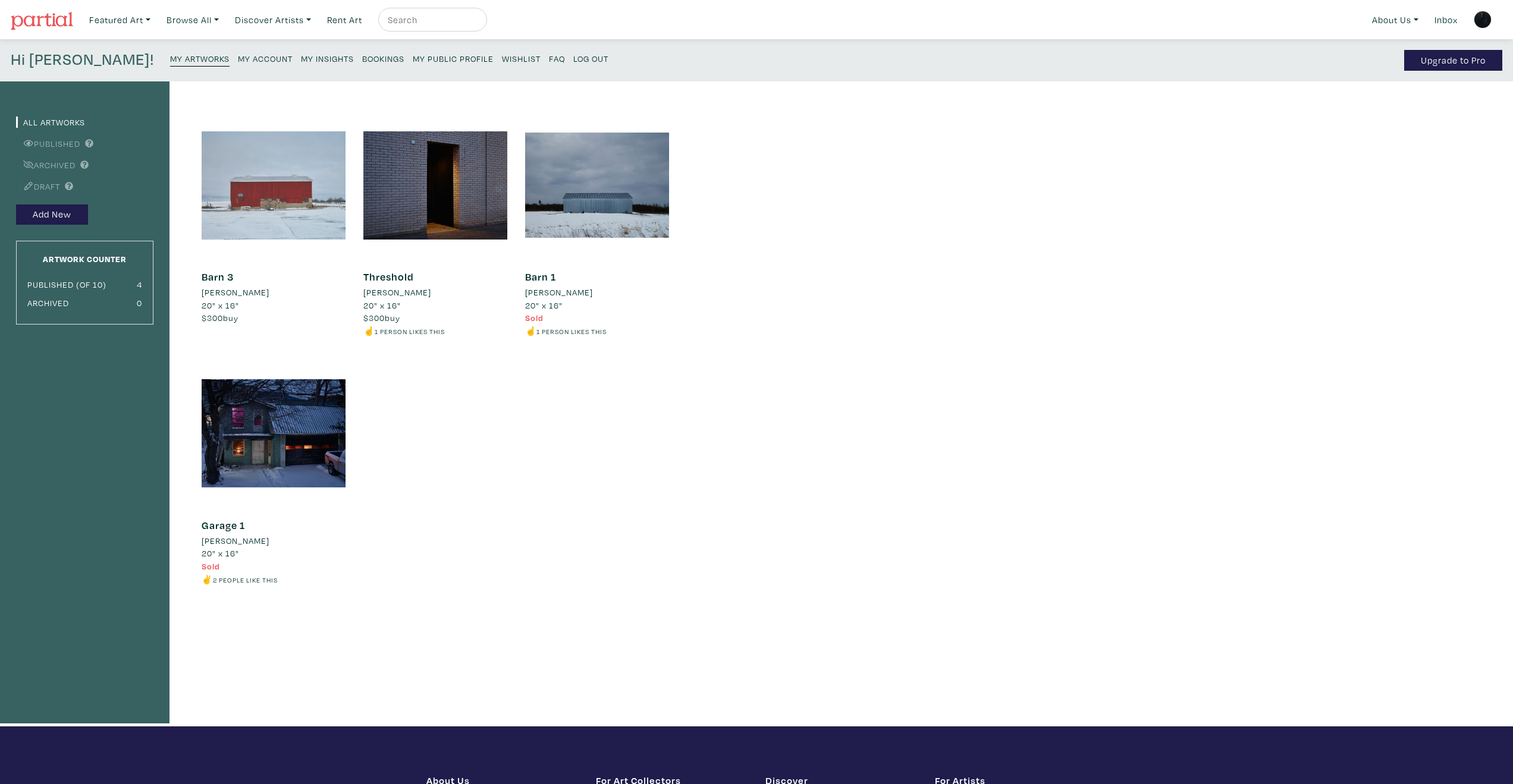
click at [302, 196] on div at bounding box center [274, 186] width 144 height 144
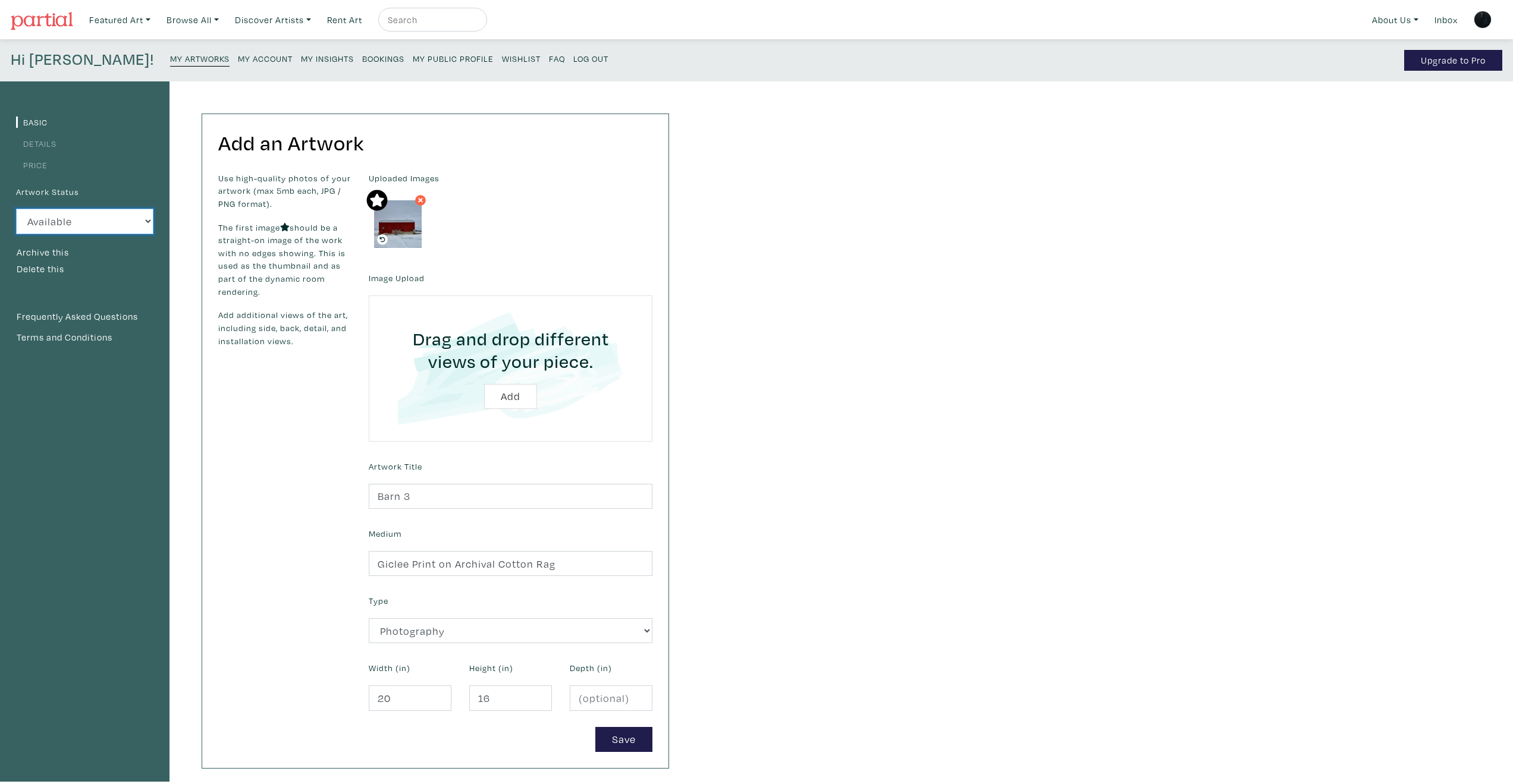
select select "3"
click at [170, 57] on small "My Artworks" at bounding box center [200, 58] width 59 height 11
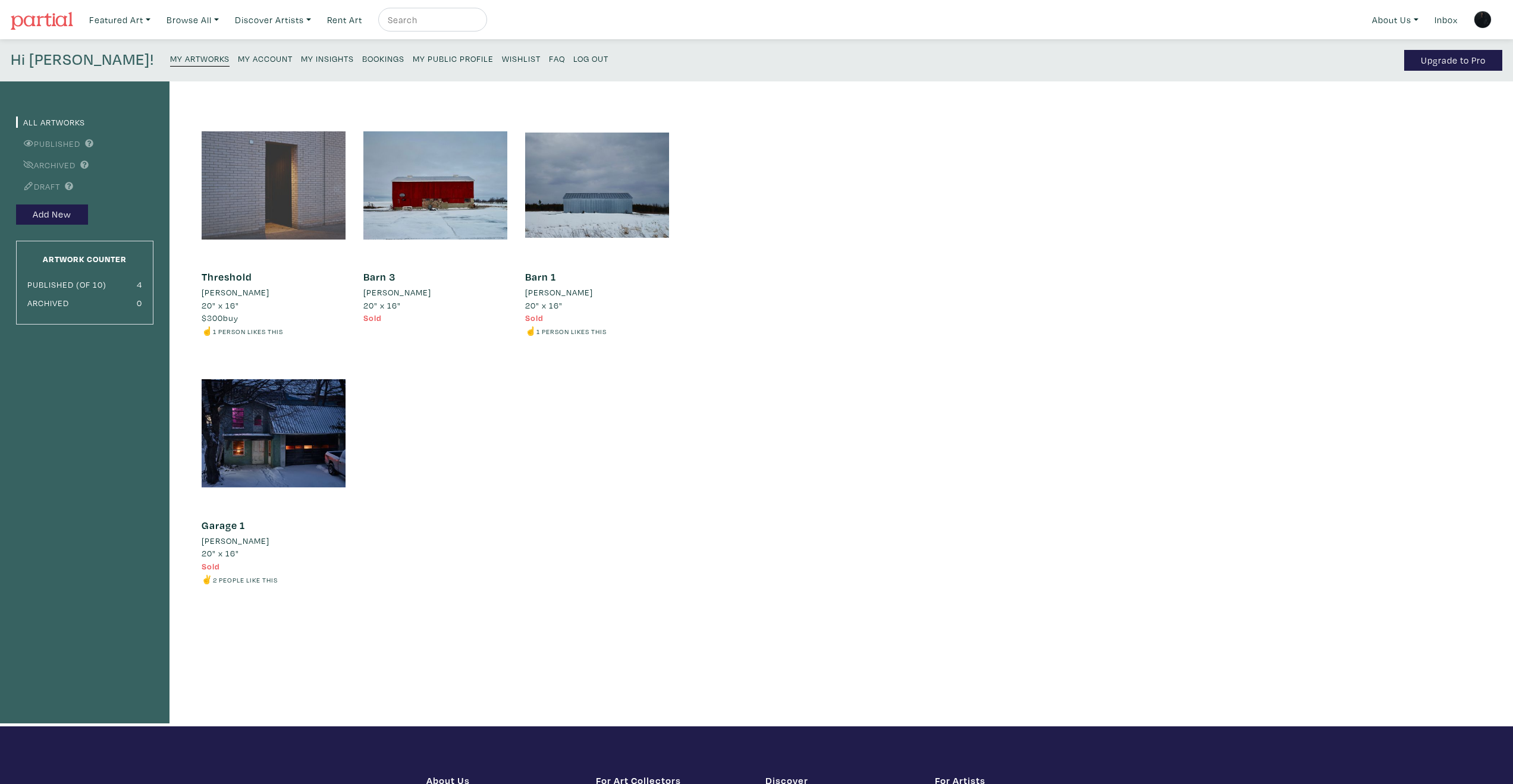
click at [292, 208] on div at bounding box center [274, 186] width 144 height 144
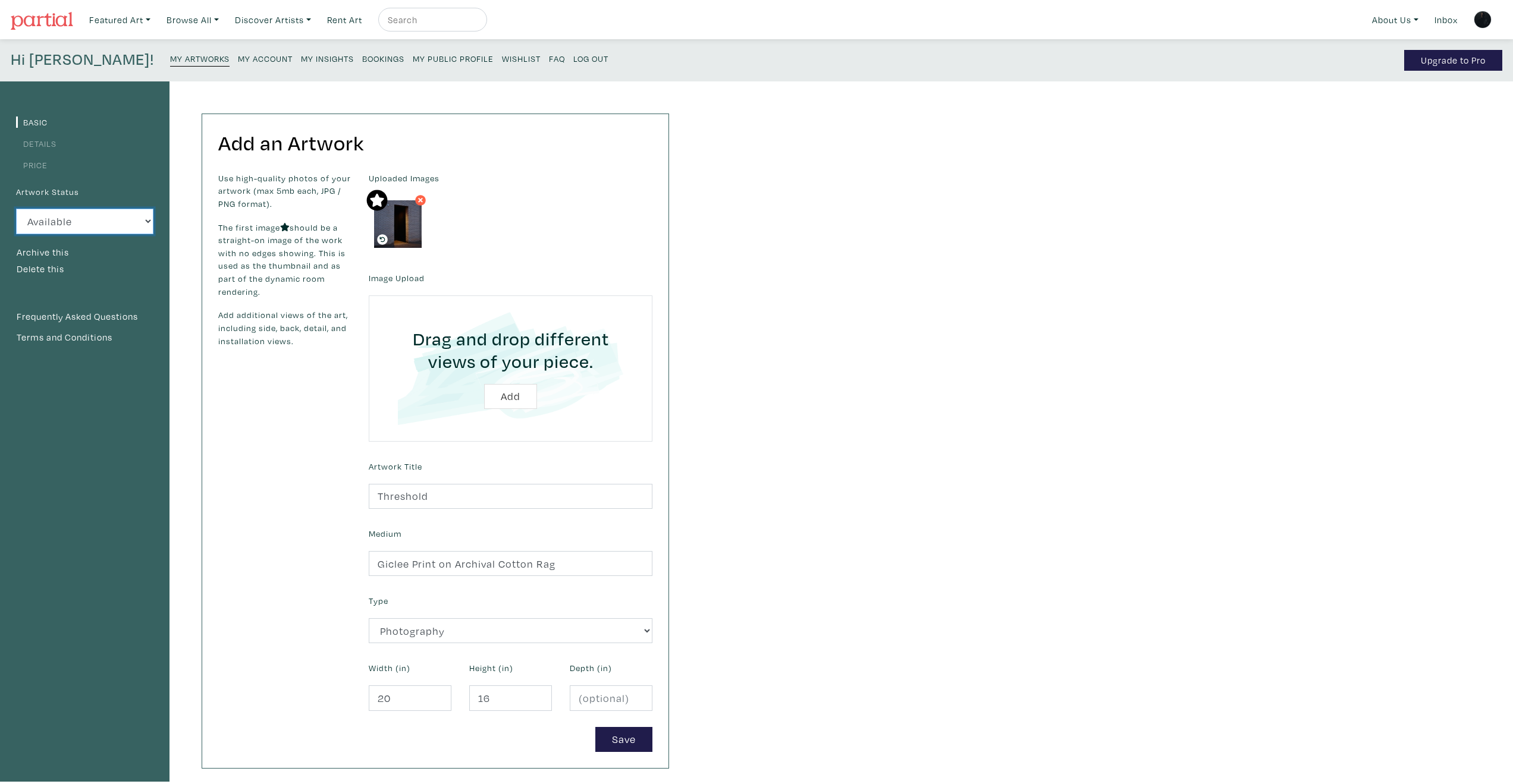
select select "3"
click at [170, 55] on small "My Artworks" at bounding box center [200, 58] width 59 height 11
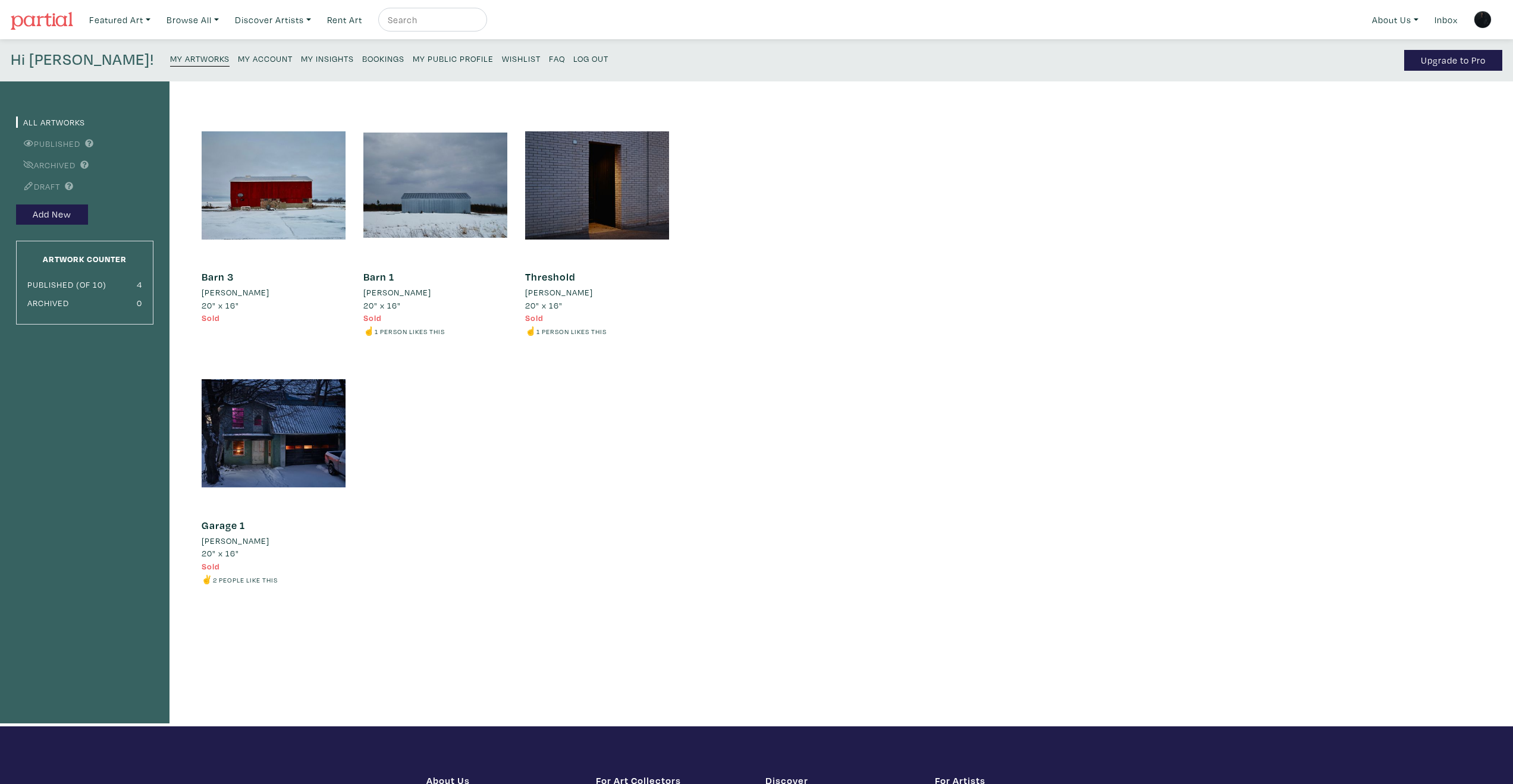
click at [413, 58] on small "My Public Profile" at bounding box center [453, 58] width 81 height 11
